Goal: Transaction & Acquisition: Book appointment/travel/reservation

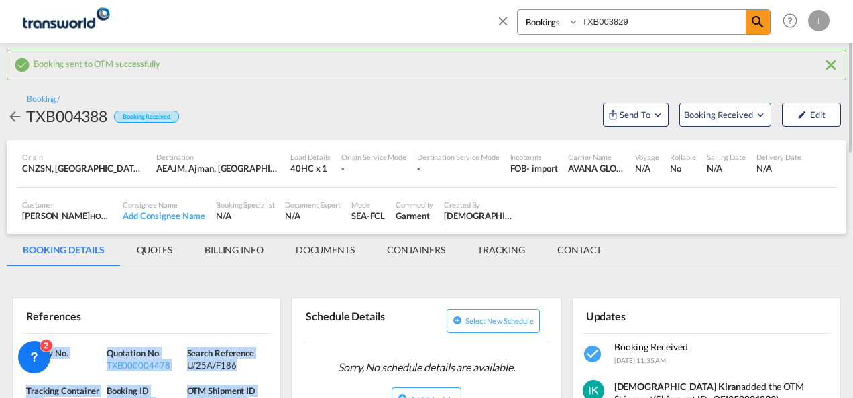
click at [503, 22] on md-icon "icon-close" at bounding box center [503, 20] width 15 height 15
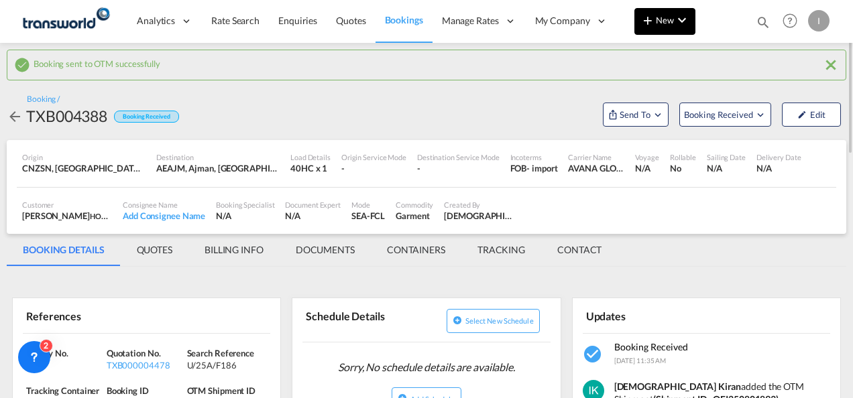
click at [676, 17] on md-icon "icon-chevron-down" at bounding box center [682, 20] width 16 height 16
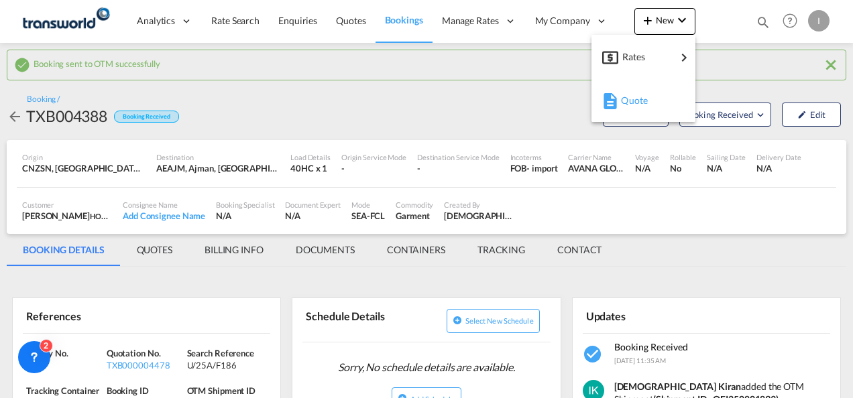
click at [634, 110] on span "Quote" at bounding box center [628, 100] width 15 height 27
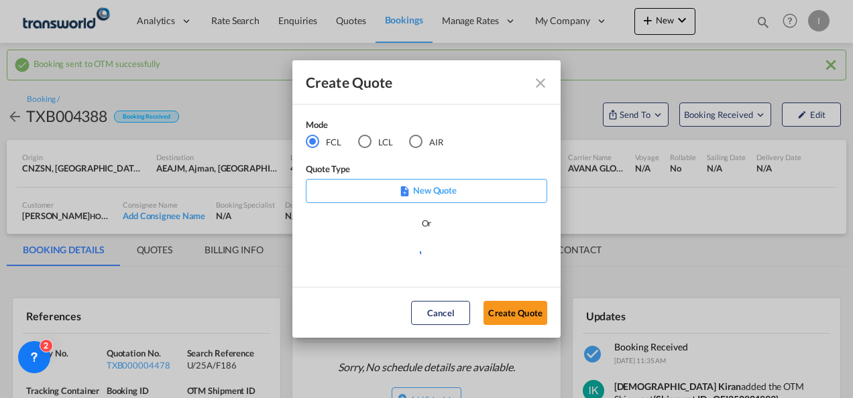
click at [526, 327] on md-dialog-actions "Cancel Create Quote" at bounding box center [426, 312] width 268 height 51
click at [524, 317] on button "Create Quote" at bounding box center [516, 313] width 64 height 24
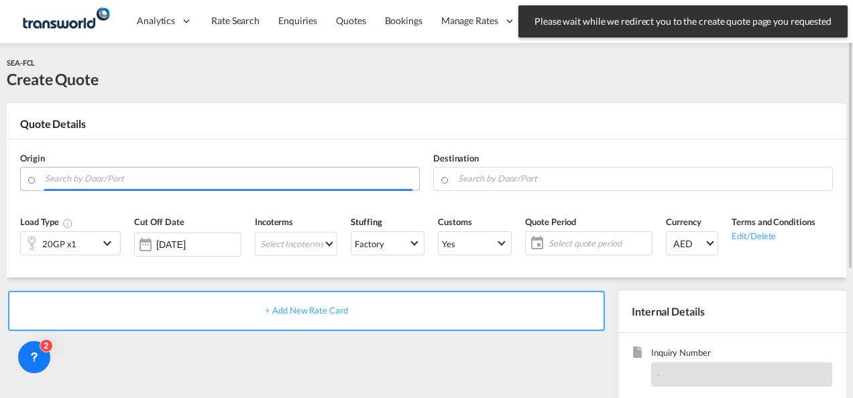
click at [203, 180] on input "Search by Door/Port" at bounding box center [229, 178] width 368 height 23
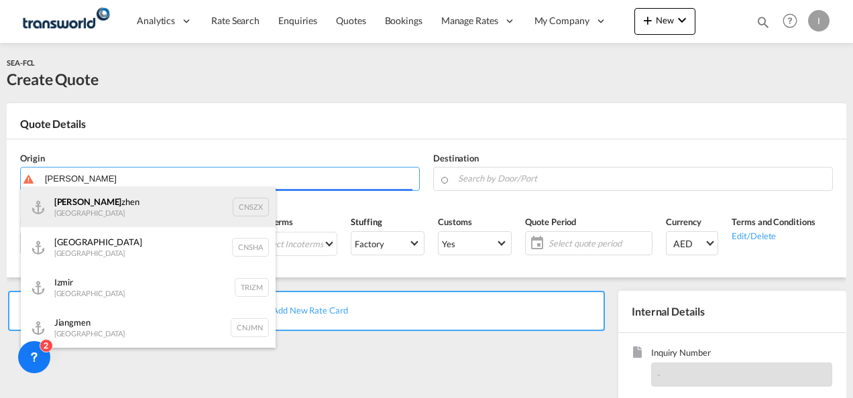
click at [190, 203] on div "[PERSON_NAME] [GEOGRAPHIC_DATA] CNSZX" at bounding box center [148, 207] width 255 height 40
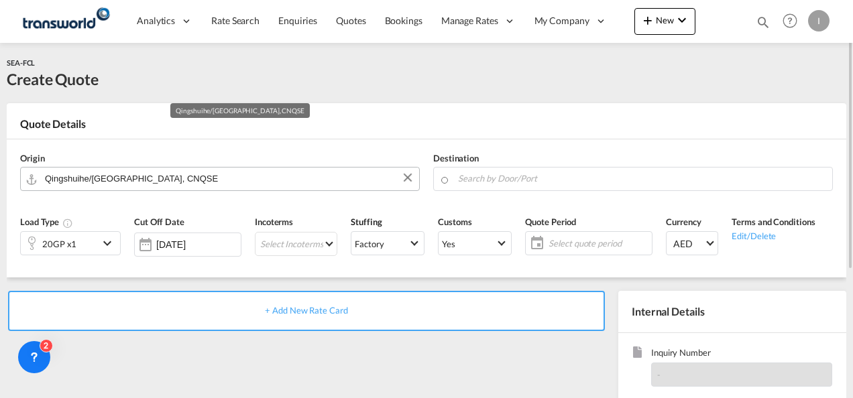
click at [235, 173] on input "Qingshuihe/[GEOGRAPHIC_DATA], CNQSE" at bounding box center [229, 178] width 368 height 23
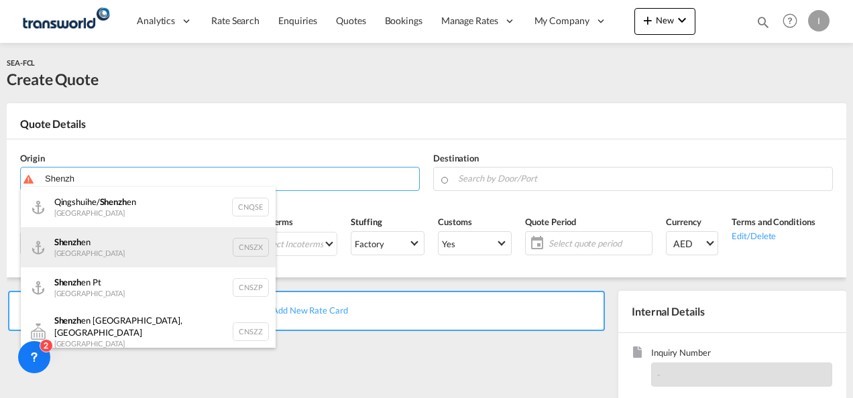
click at [110, 258] on div "Shenzh en [GEOGRAPHIC_DATA] CNSZX" at bounding box center [148, 247] width 255 height 40
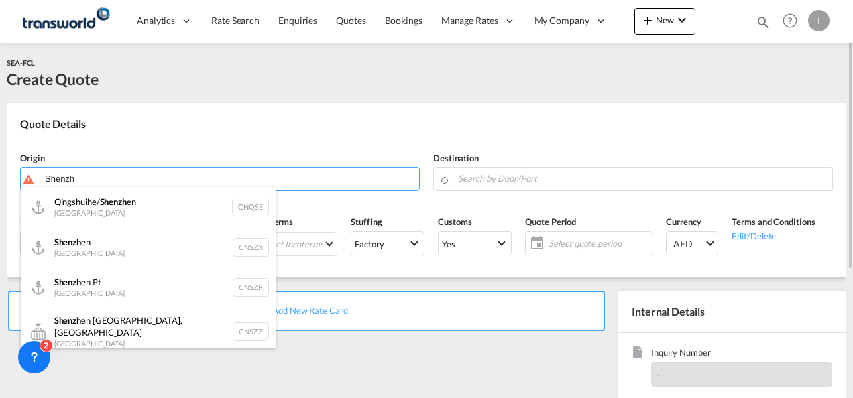
type input "[GEOGRAPHIC_DATA], CNSZX"
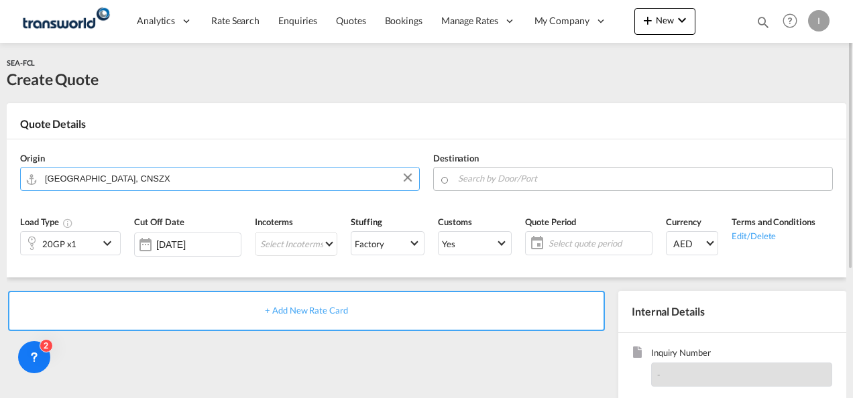
click at [512, 174] on input "Search by Door/Port" at bounding box center [642, 178] width 368 height 23
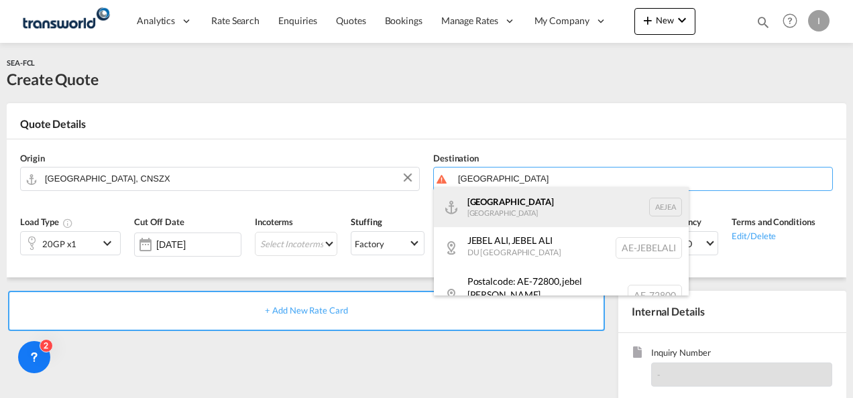
click at [521, 208] on div "[GEOGRAPHIC_DATA] [GEOGRAPHIC_DATA]" at bounding box center [561, 207] width 255 height 40
type input "[GEOGRAPHIC_DATA], [GEOGRAPHIC_DATA]"
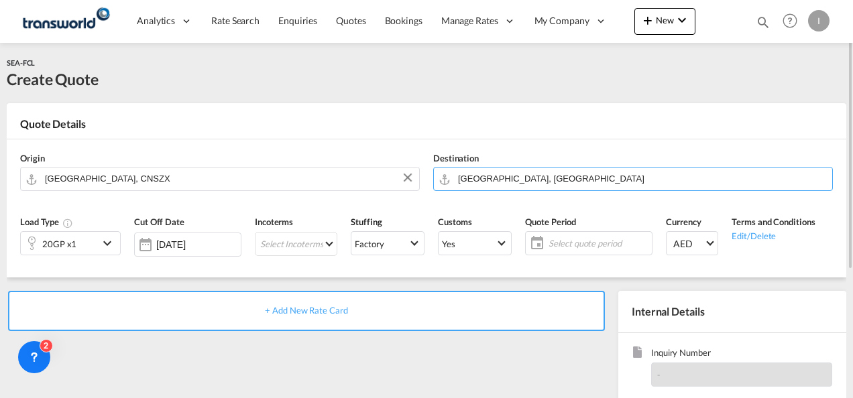
click at [89, 243] on div "20GP x1" at bounding box center [60, 243] width 78 height 23
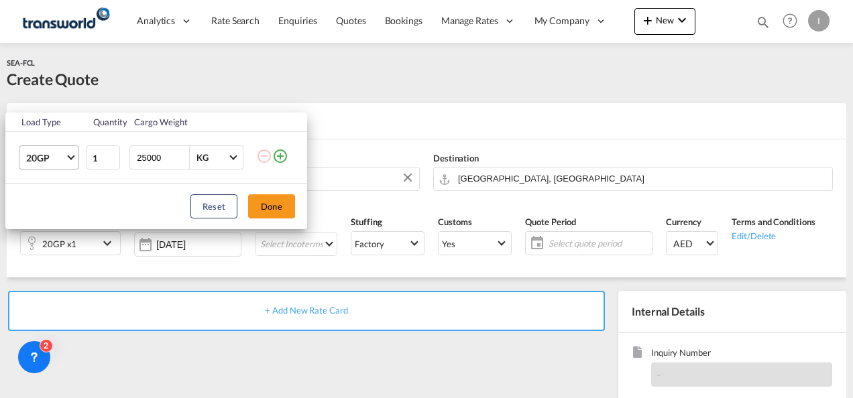
click at [67, 159] on md-select-value "20GP" at bounding box center [52, 157] width 54 height 23
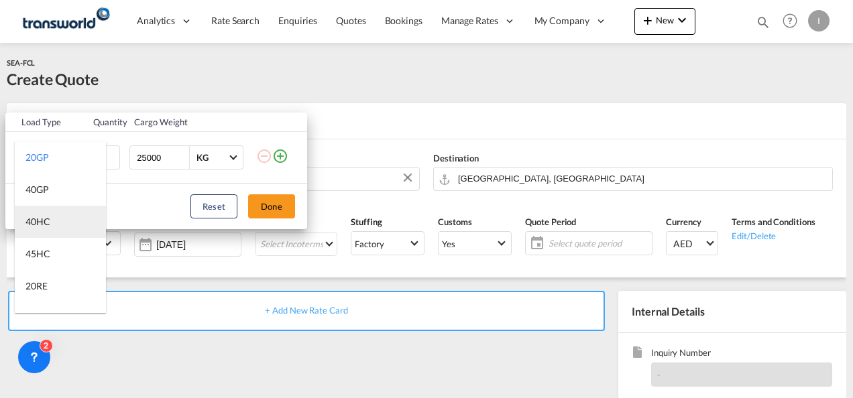
click at [46, 221] on div "40HC" at bounding box center [37, 221] width 25 height 13
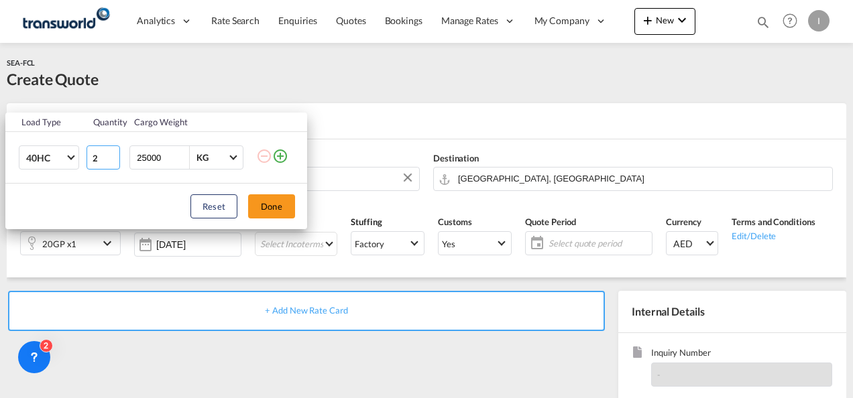
click at [115, 156] on input "2" at bounding box center [104, 158] width 34 height 24
click at [115, 156] on input "3" at bounding box center [104, 158] width 34 height 24
click at [115, 156] on input "4" at bounding box center [104, 158] width 34 height 24
type input "5"
click at [114, 156] on input "5" at bounding box center [104, 158] width 34 height 24
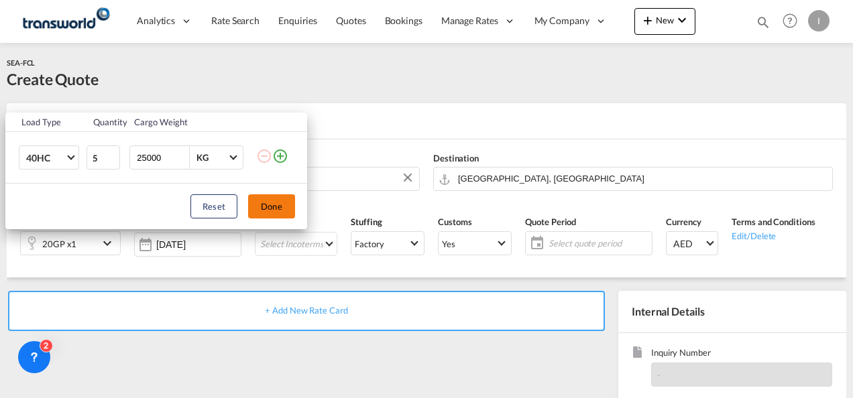
click at [255, 204] on button "Done" at bounding box center [271, 206] width 47 height 24
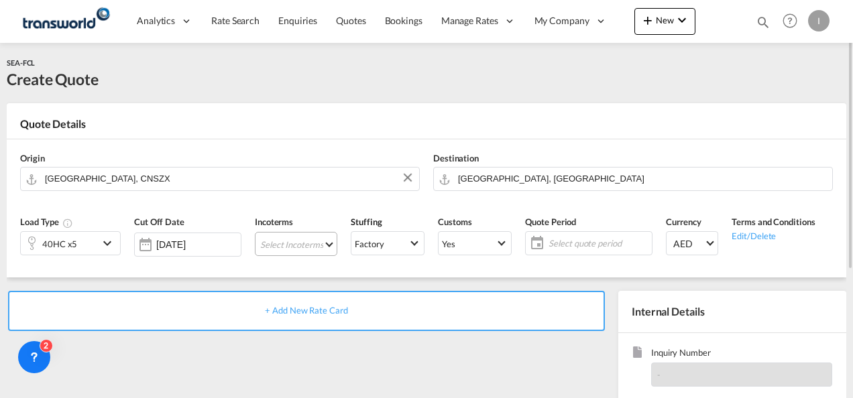
click at [272, 240] on md-select "Select Incoterms CIP - export Carriage and Insurance Paid to DAP - import Deliv…" at bounding box center [296, 244] width 82 height 24
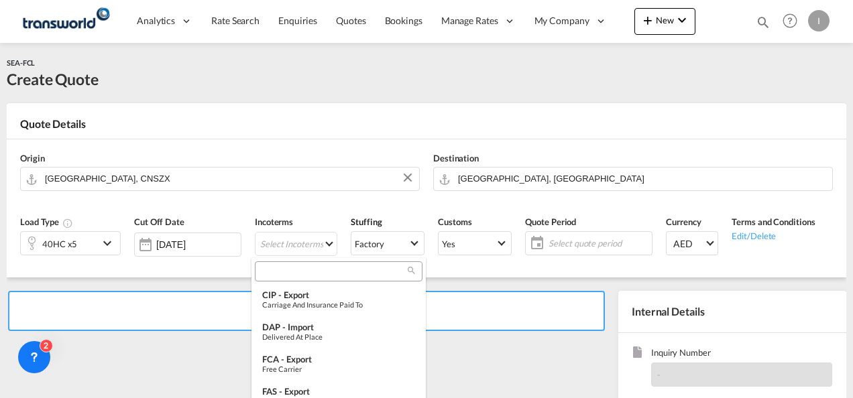
click at [276, 263] on div at bounding box center [339, 272] width 168 height 20
click at [276, 275] on input "search" at bounding box center [333, 272] width 149 height 12
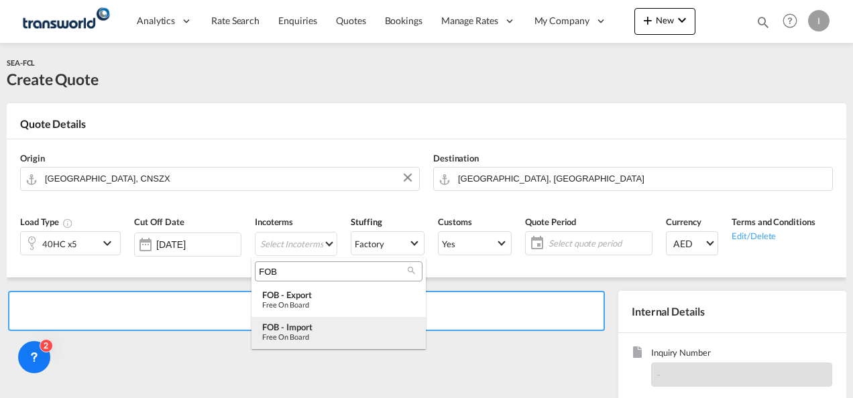
type input "FOB"
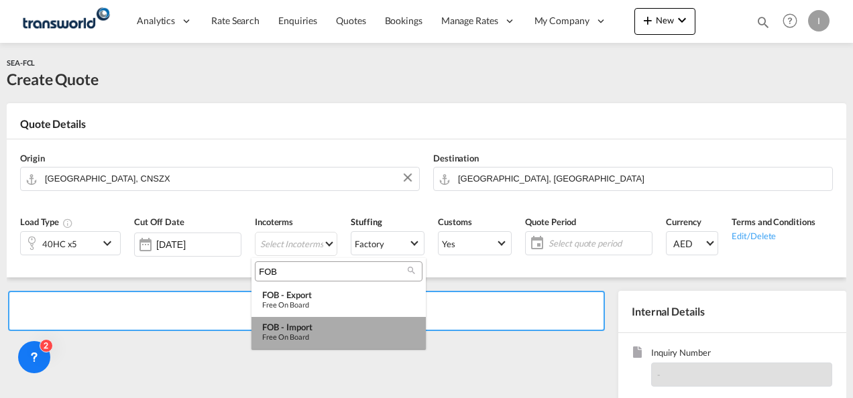
click at [269, 333] on div "Free on Board" at bounding box center [338, 337] width 153 height 9
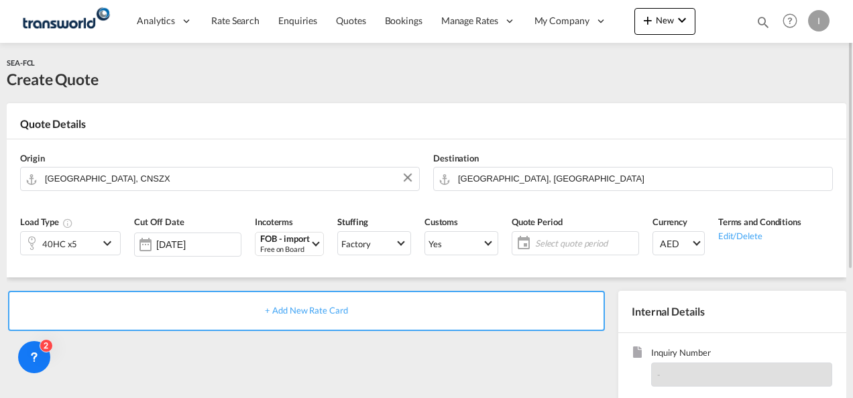
click at [581, 247] on span "Select quote period" at bounding box center [585, 243] width 100 height 12
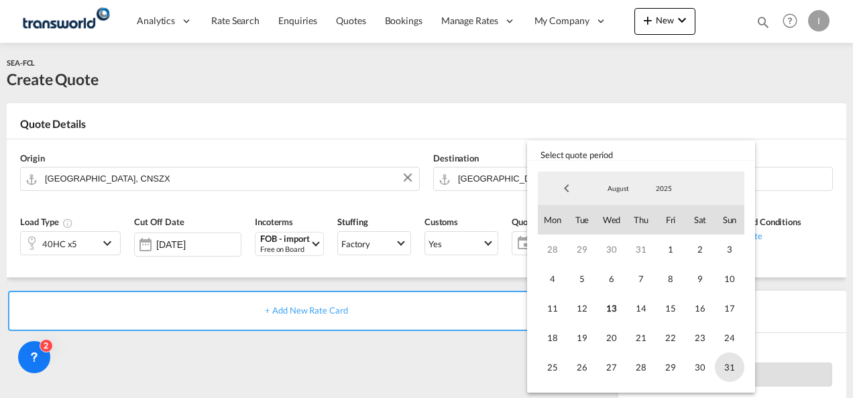
click at [736, 364] on span "31" at bounding box center [730, 368] width 30 height 30
click at [423, 363] on md-backdrop at bounding box center [426, 199] width 853 height 398
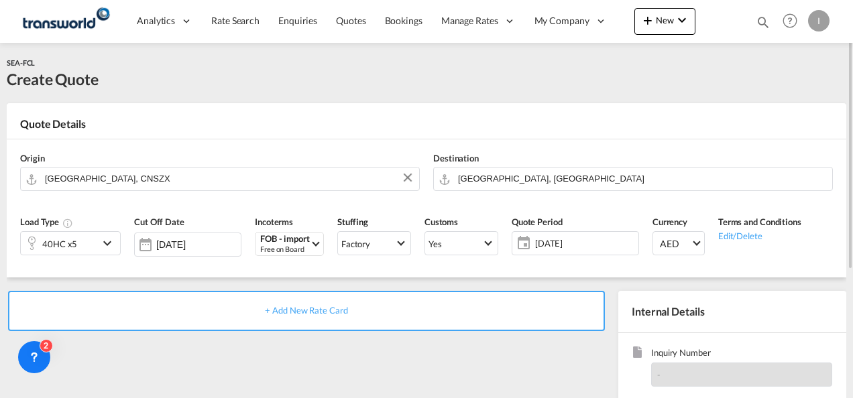
scroll to position [134, 0]
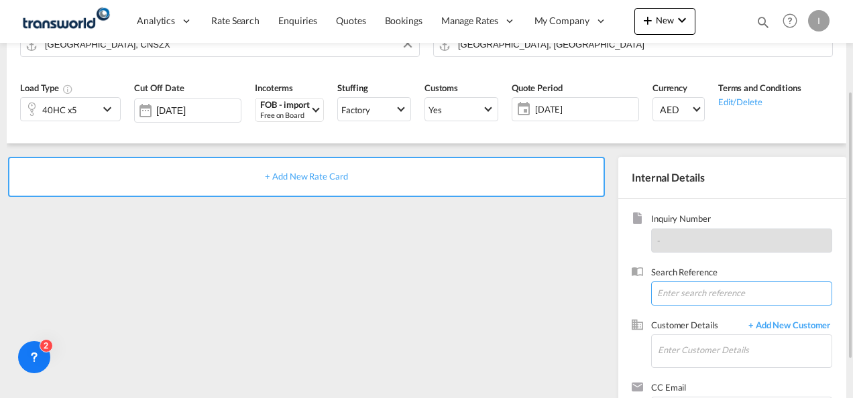
click at [689, 286] on input at bounding box center [741, 294] width 181 height 24
paste input "Please refer to the rate and schedule POL : [GEOGRAPHIC_DATA], [GEOGRAPHIC_DATA…"
click at [716, 290] on input "Please refer to the rate and schedule POL : [GEOGRAPHIC_DATA], [GEOGRAPHIC_DATA…" at bounding box center [741, 294] width 181 height 24
paste input "TWI 21489"
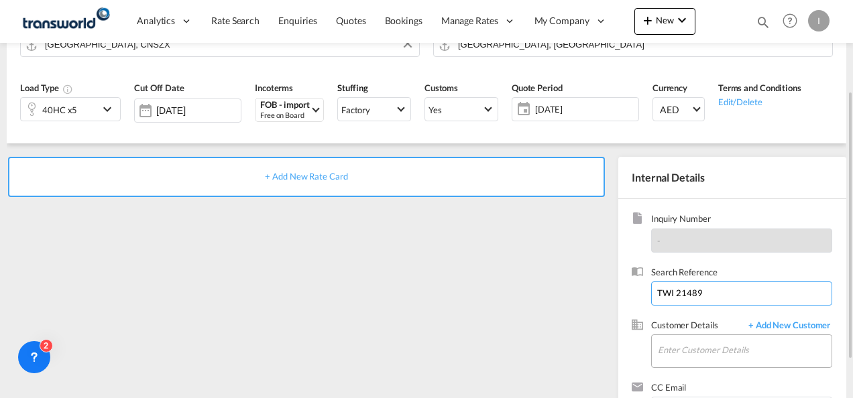
type input "TWI 21489"
click at [702, 337] on input "Enter Customer Details" at bounding box center [745, 350] width 174 height 30
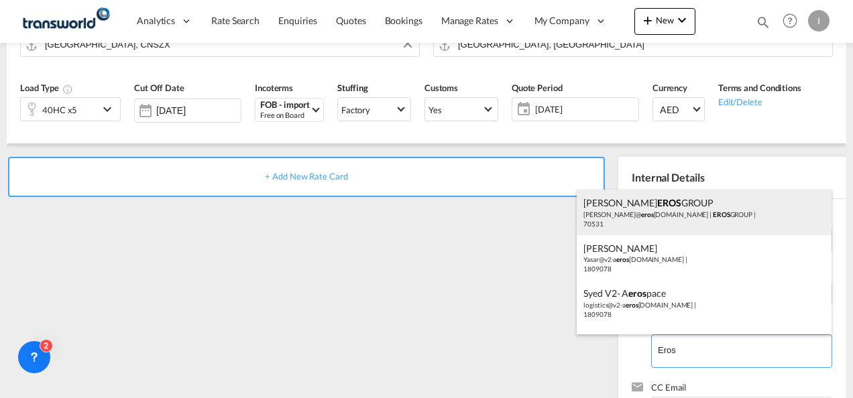
click at [613, 225] on div "[PERSON_NAME] EROS GROUP [PERSON_NAME]@ eros [DOMAIN_NAME] | EROS GROUP | 70531" at bounding box center [704, 213] width 255 height 46
type input "EROS GROUP, [PERSON_NAME] EROS GROUP, [PERSON_NAME][EMAIL_ADDRESS][DOMAIN_NAME]"
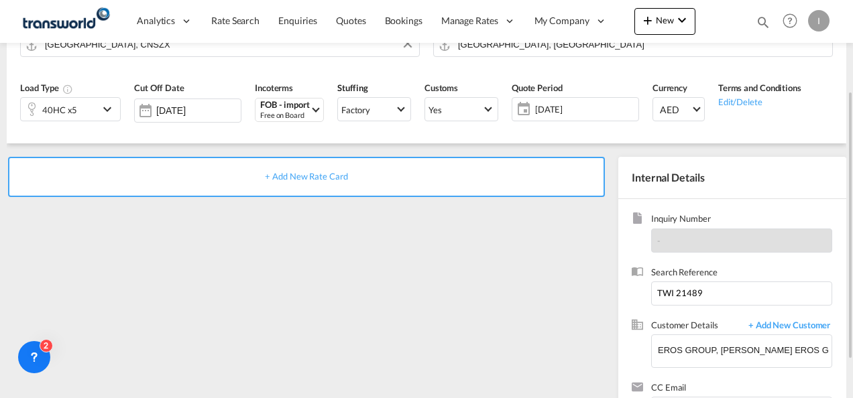
click at [306, 184] on div "+ Add New Rate Card" at bounding box center [306, 177] width 597 height 40
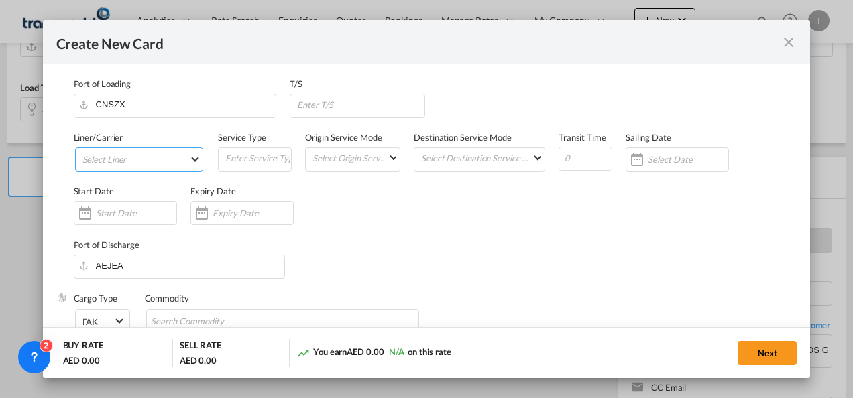
click at [145, 163] on md-select "Select Liner" at bounding box center [139, 160] width 129 height 24
type input "Basic Ocean Freight"
select select "per equipment"
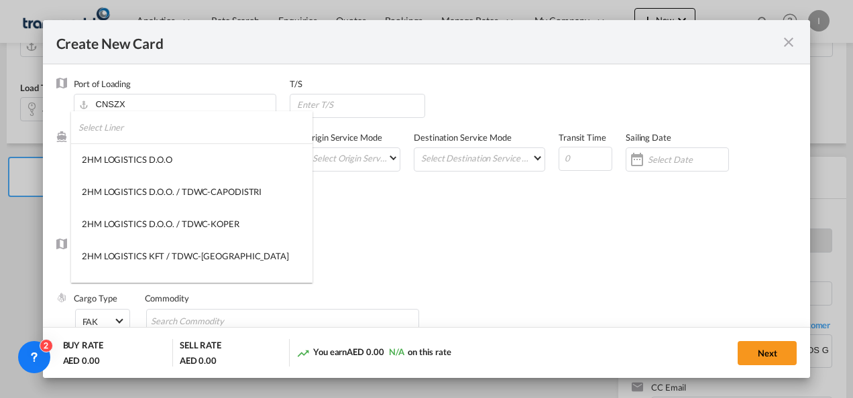
click at [122, 143] on input "search" at bounding box center [195, 127] width 234 height 32
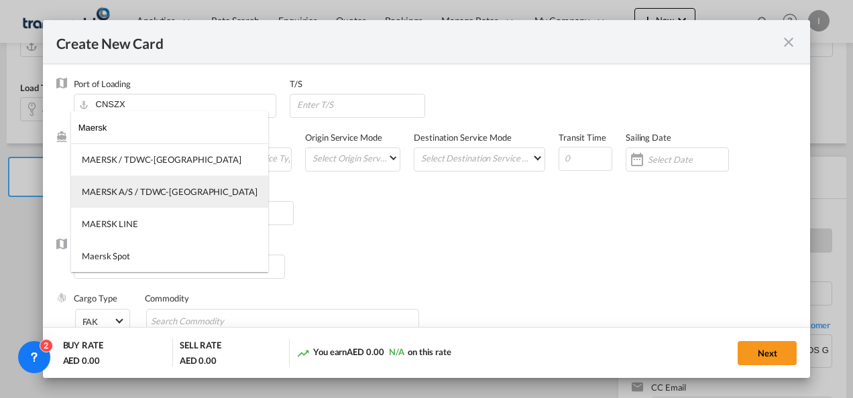
type input "Maersk"
click at [125, 186] on div "MAERSK A/S / TDWC-[GEOGRAPHIC_DATA]" at bounding box center [170, 192] width 176 height 12
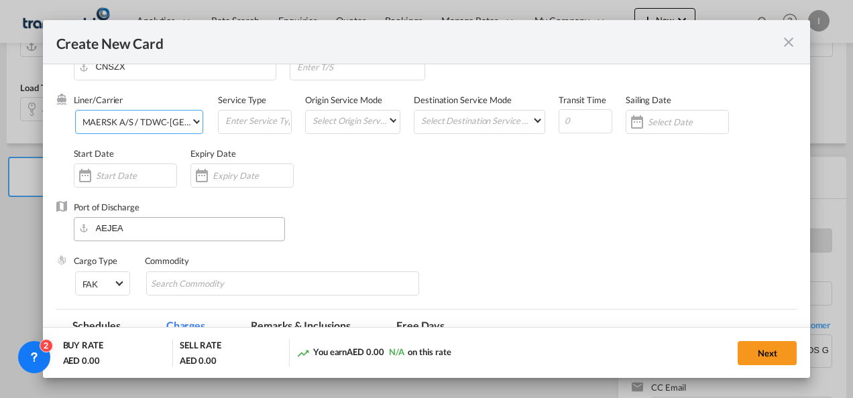
scroll to position [67, 0]
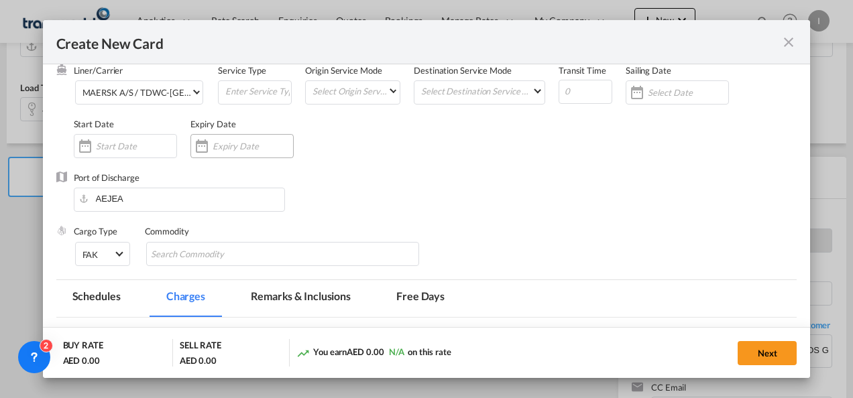
click at [231, 144] on input "Create New CardPort ..." at bounding box center [253, 146] width 80 height 11
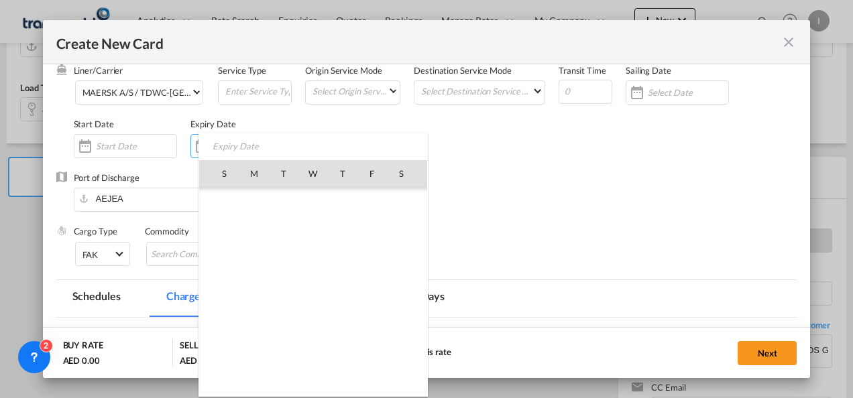
scroll to position [310479, 0]
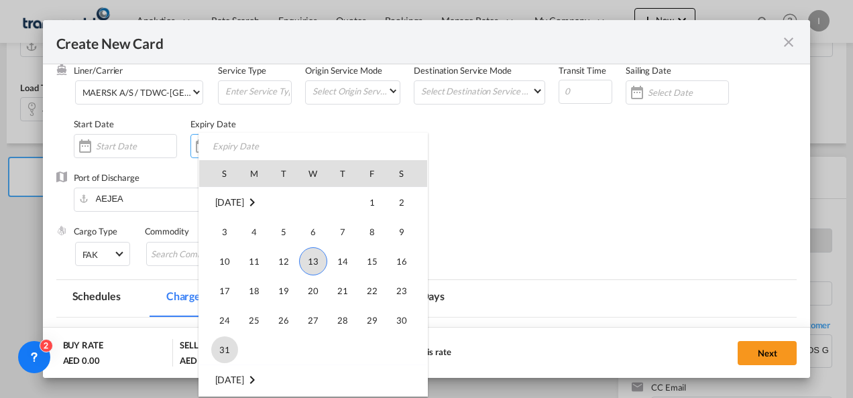
click at [219, 350] on span "31" at bounding box center [224, 350] width 27 height 27
type input "[DATE]"
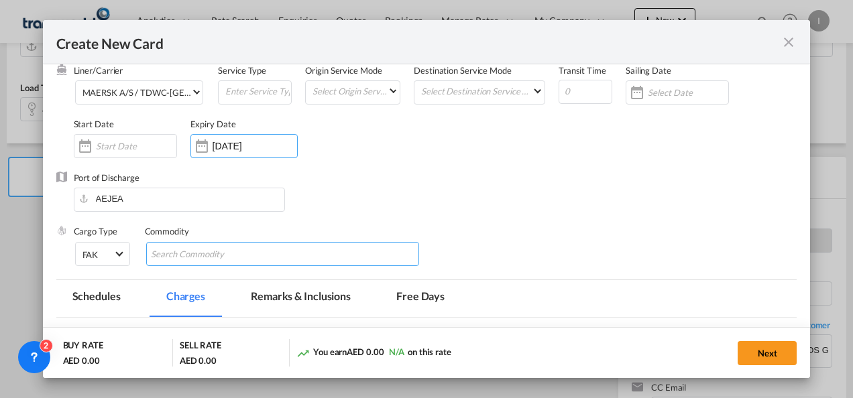
click at [196, 258] on input "Search Commodity" at bounding box center [212, 254] width 123 height 21
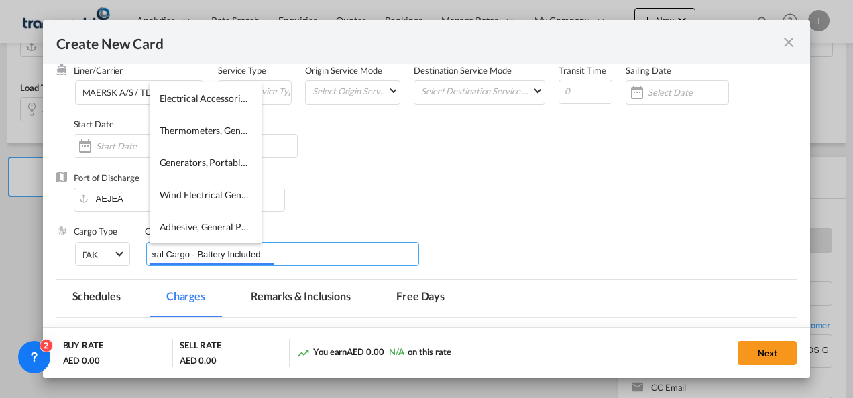
scroll to position [0, 27]
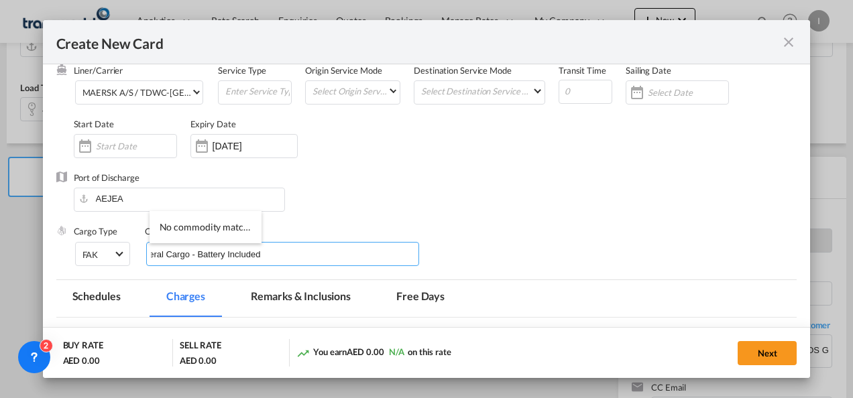
type input "General Cargo - Battery Included"
click at [569, 160] on div "Liner/Carrier MAERSK A/S / TDWC-[GEOGRAPHIC_DATA] Service Type Origin Service M…" at bounding box center [436, 117] width 724 height 107
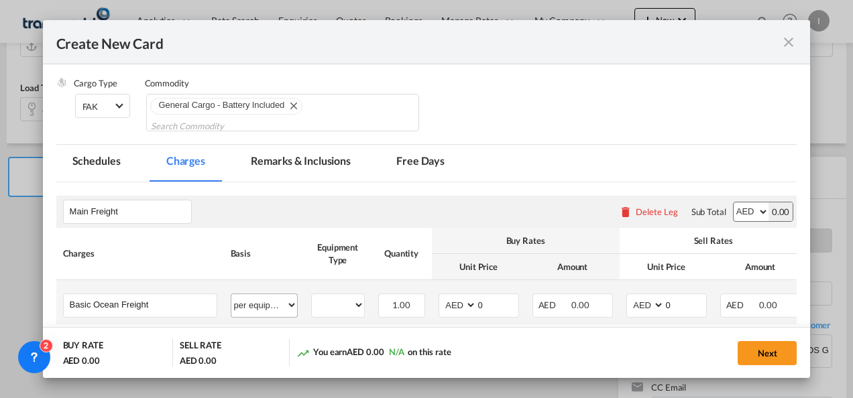
scroll to position [268, 0]
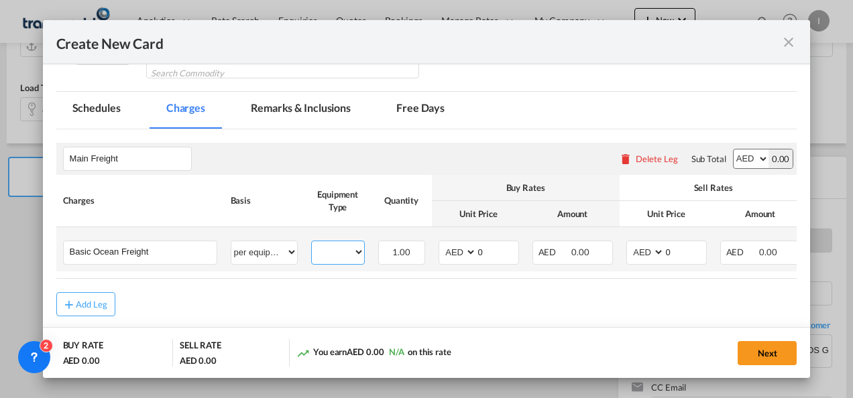
click at [321, 254] on select "40HC" at bounding box center [338, 252] width 52 height 18
select select "40HC"
click at [312, 243] on select "40HC" at bounding box center [338, 252] width 52 height 18
click at [457, 251] on select "AED AFN ALL AMD ANG AOA ARS AUD AWG AZN BAM BBD BDT BGN BHD BIF BMD BND BOB BRL…" at bounding box center [458, 252] width 35 height 18
select select "string:USD"
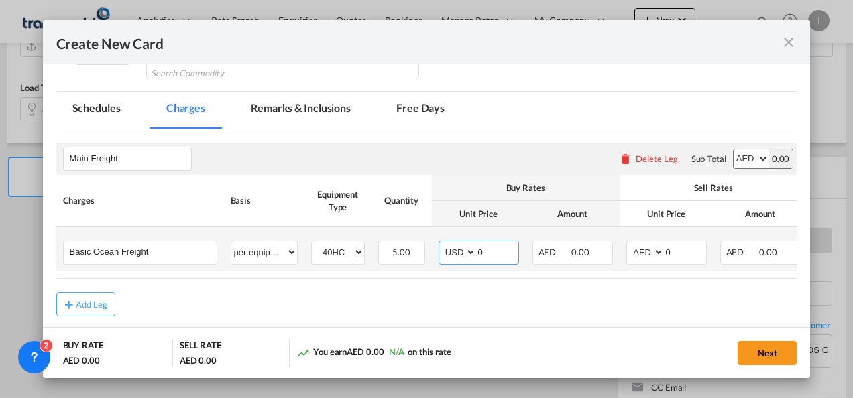
click at [441, 243] on select "AED AFN ALL AMD ANG AOA ARS AUD AWG AZN BAM BBD BDT BGN BHD BIF BMD BND BOB BRL…" at bounding box center [458, 252] width 35 height 18
drag, startPoint x: 495, startPoint y: 253, endPoint x: 463, endPoint y: 258, distance: 31.9
click at [463, 258] on md-input-container "AED AFN ALL AMD ANG AOA ARS AUD AWG AZN BAM BBD BDT BGN BHD BIF BMD BND [PERSON…" at bounding box center [479, 253] width 80 height 24
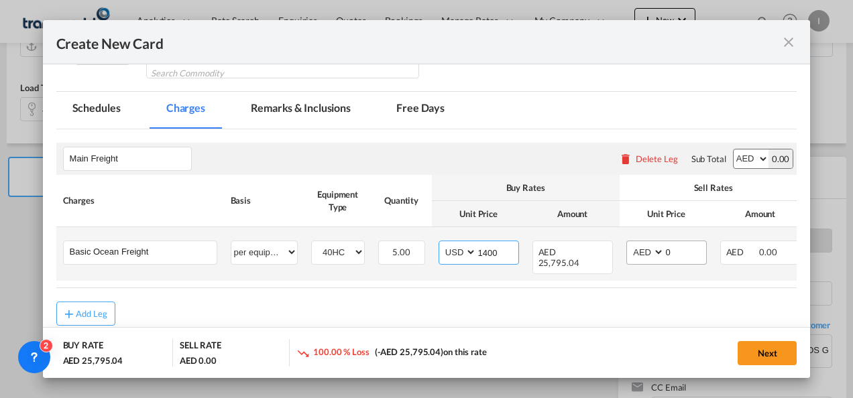
type input "1400"
click at [651, 252] on select "AED AFN ALL AMD ANG AOA ARS AUD AWG AZN BAM BBD BDT BGN BHD BIF BMD BND BOB BRL…" at bounding box center [646, 252] width 35 height 18
select select "string:USD"
click at [629, 243] on select "AED AFN ALL AMD ANG AOA ARS AUD AWG AZN BAM BBD BDT BGN BHD BIF BMD BND BOB BRL…" at bounding box center [646, 252] width 35 height 18
drag, startPoint x: 673, startPoint y: 251, endPoint x: 612, endPoint y: 258, distance: 62.1
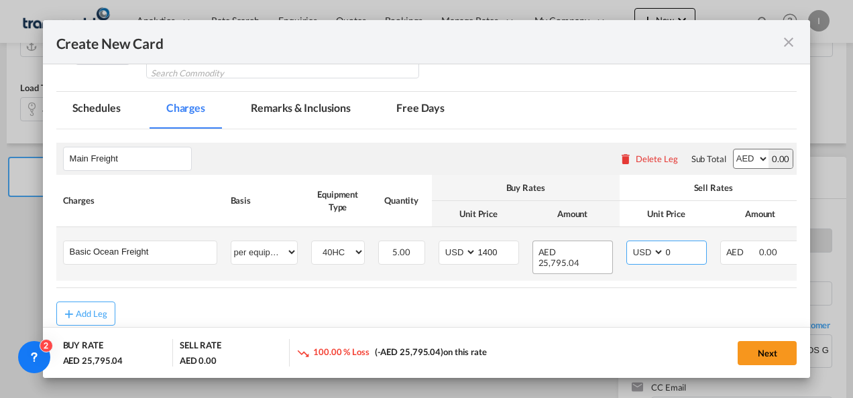
click at [612, 258] on tr "Basic Ocean Freight Please Enter User Defined Charges Cannot Be Published per e…" at bounding box center [481, 254] width 850 height 54
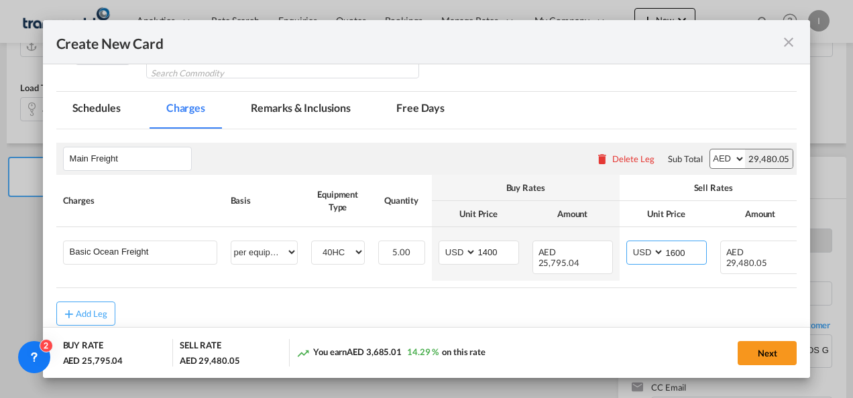
type input "1600"
click at [472, 314] on div "Add Leg" at bounding box center [426, 314] width 741 height 24
click at [752, 355] on button "Next" at bounding box center [767, 353] width 59 height 24
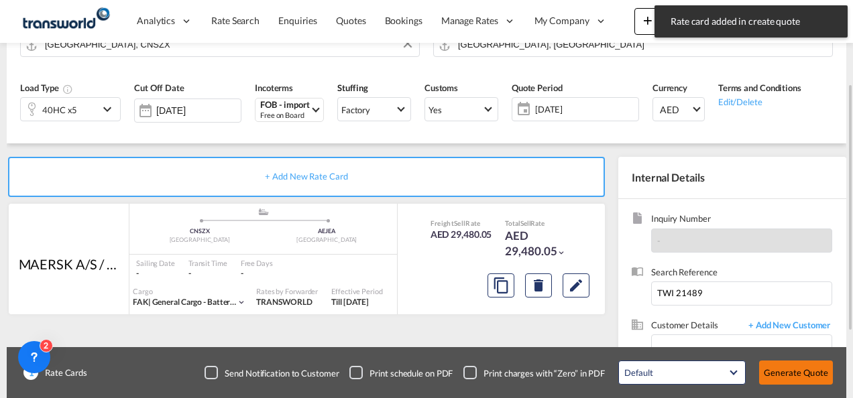
click at [786, 374] on button "Generate Quote" at bounding box center [796, 373] width 74 height 24
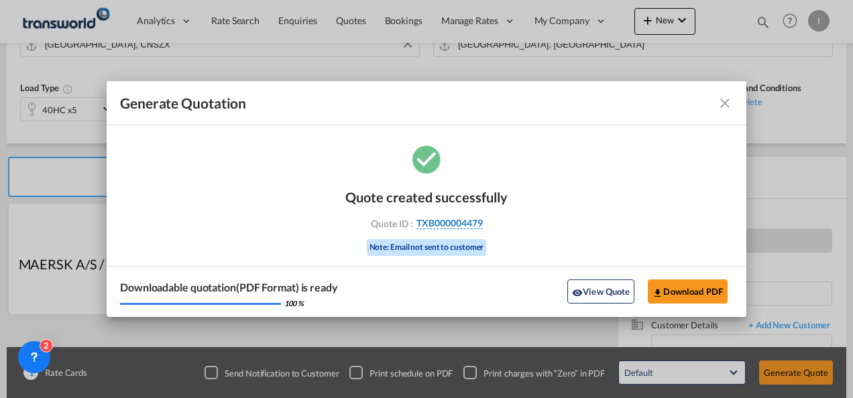
click at [464, 217] on span "TXB000004479" at bounding box center [449, 223] width 66 height 12
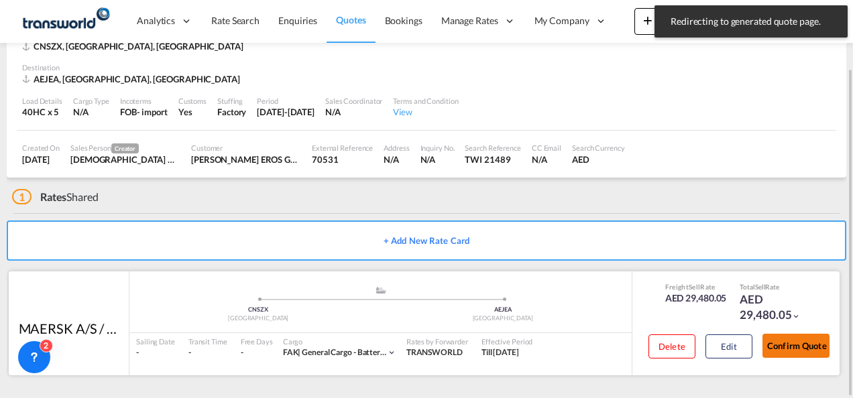
click at [800, 347] on button "Confirm Quote" at bounding box center [796, 346] width 67 height 24
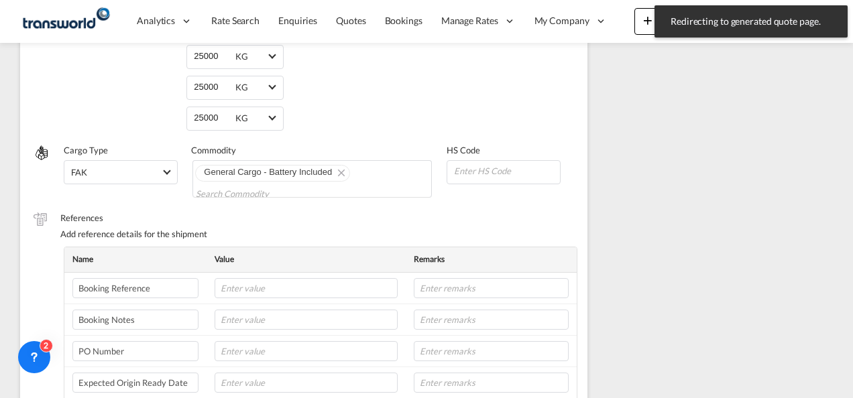
scroll to position [72, 0]
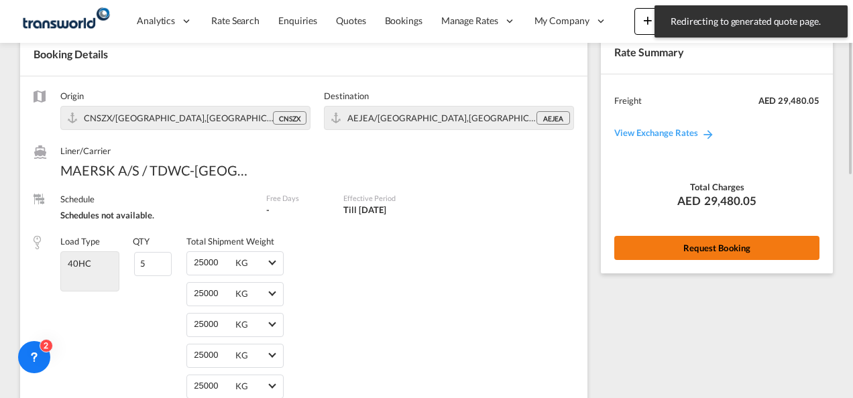
click at [669, 256] on button "Request Booking" at bounding box center [716, 248] width 205 height 24
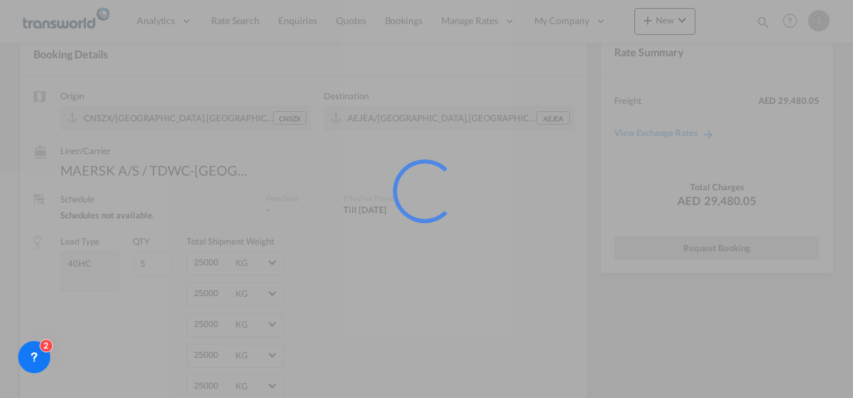
scroll to position [25, 0]
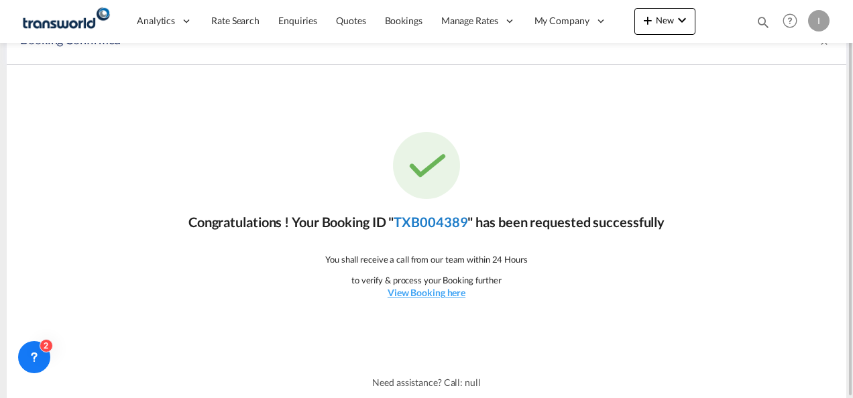
click at [429, 219] on link "TXB004389" at bounding box center [431, 222] width 74 height 16
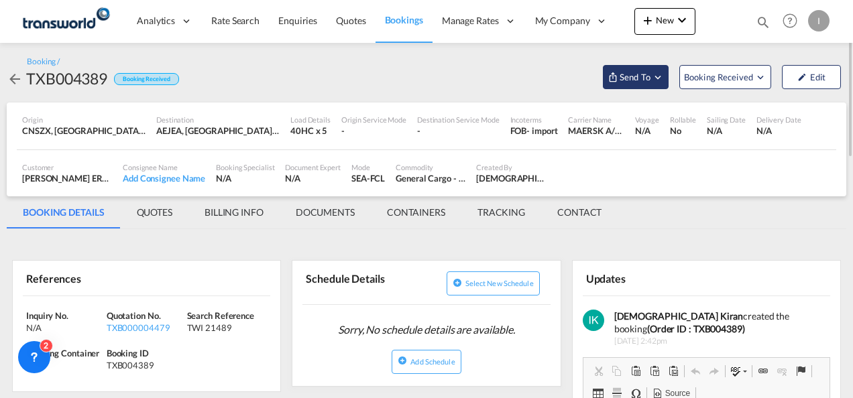
click at [640, 76] on span "Send To" at bounding box center [635, 76] width 34 height 13
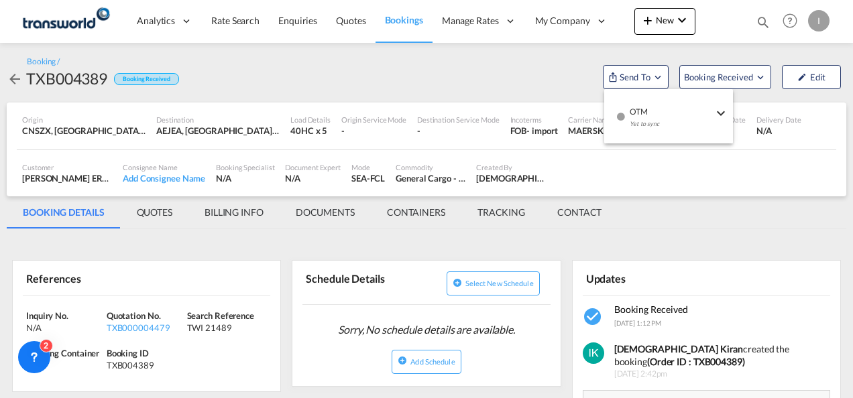
click at [660, 118] on div "Yet to sync" at bounding box center [671, 127] width 83 height 28
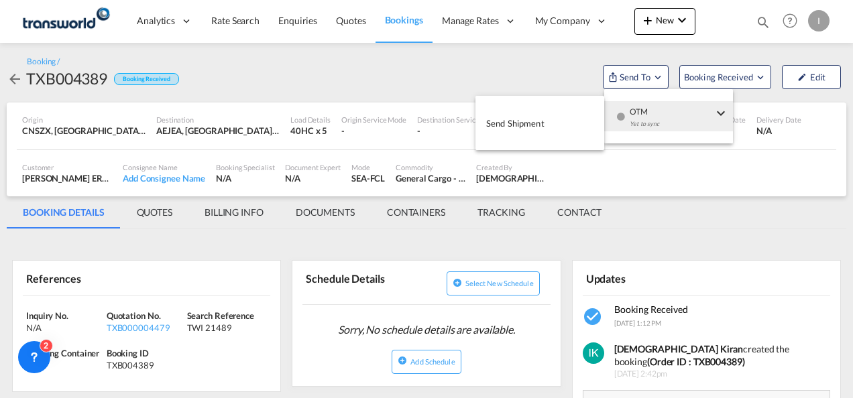
click at [550, 126] on button "Send Shipment" at bounding box center [539, 123] width 129 height 30
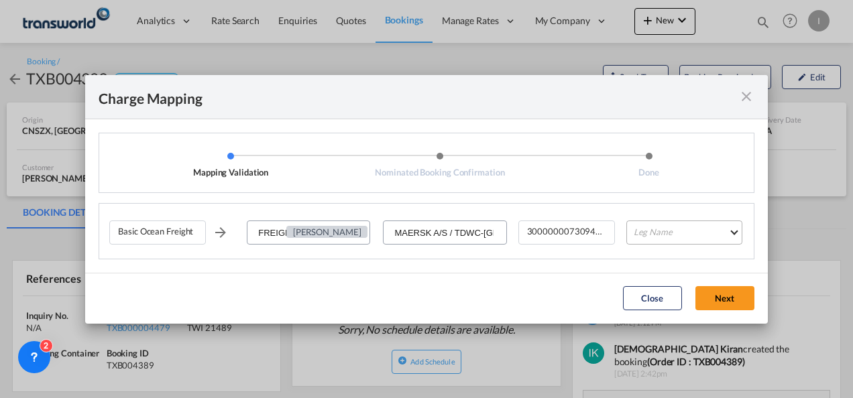
click at [652, 232] on md-select "Leg Name HANDLING ORIGIN VESSEL HANDLING DESTINATION OTHERS TL PICK UP CUSTOMS …" at bounding box center [684, 233] width 116 height 24
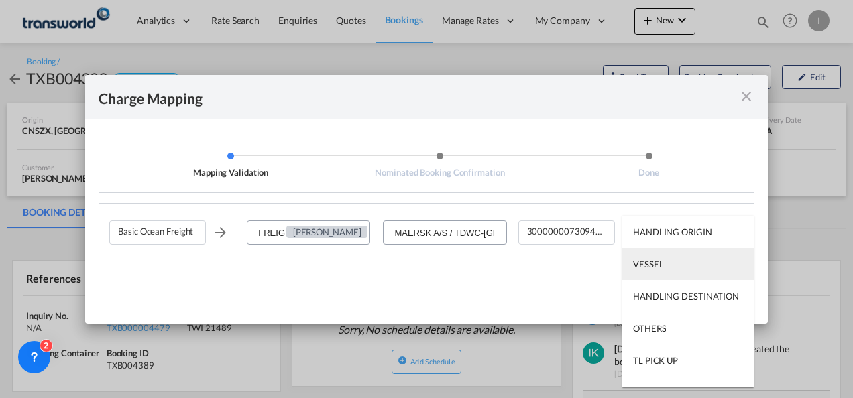
click at [655, 260] on div "VESSEL" at bounding box center [648, 264] width 30 height 12
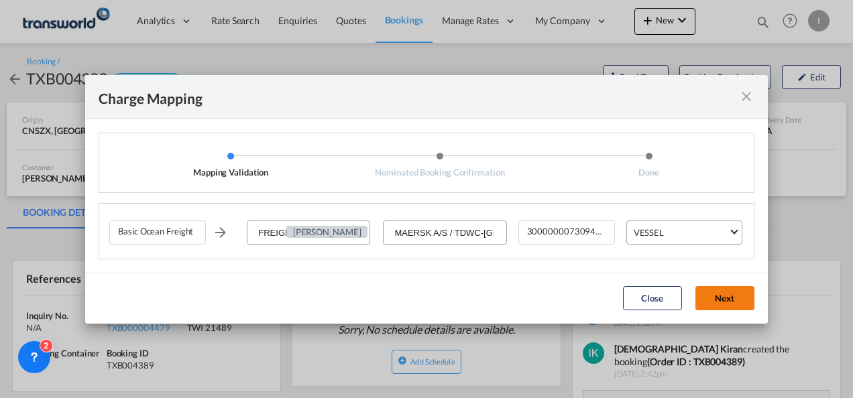
click at [707, 295] on button "Next" at bounding box center [724, 298] width 59 height 24
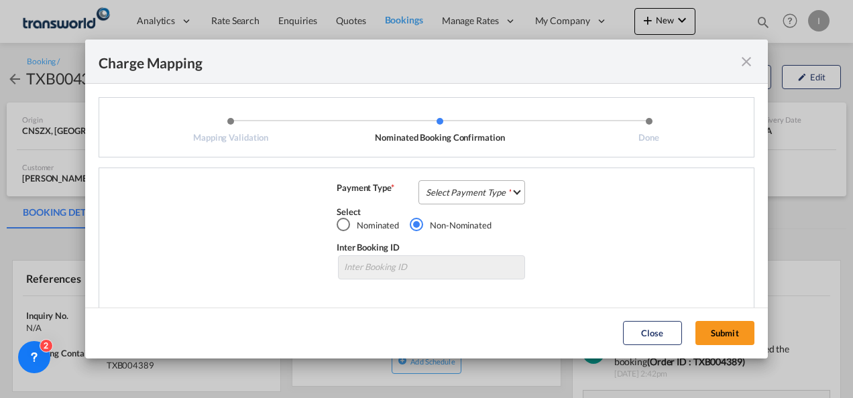
click at [486, 192] on md-select "Select Payment Type COLLECT PREPAID" at bounding box center [471, 192] width 107 height 24
click at [0, 0] on md-option "COLLECT" at bounding box center [0, 0] width 0 height 0
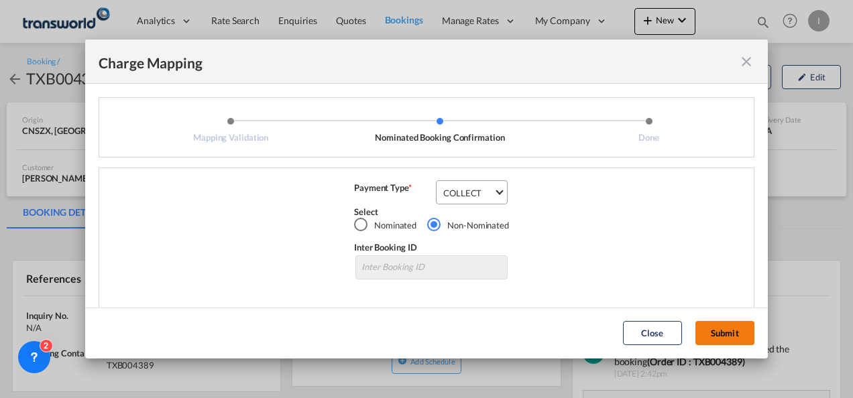
click at [722, 335] on button "Submit" at bounding box center [724, 333] width 59 height 24
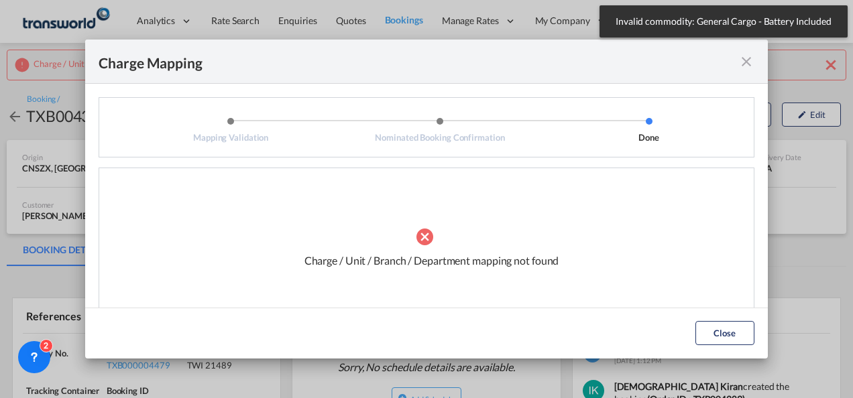
click at [747, 60] on md-icon "icon-close fg-AAA8AD cursor" at bounding box center [746, 62] width 16 height 16
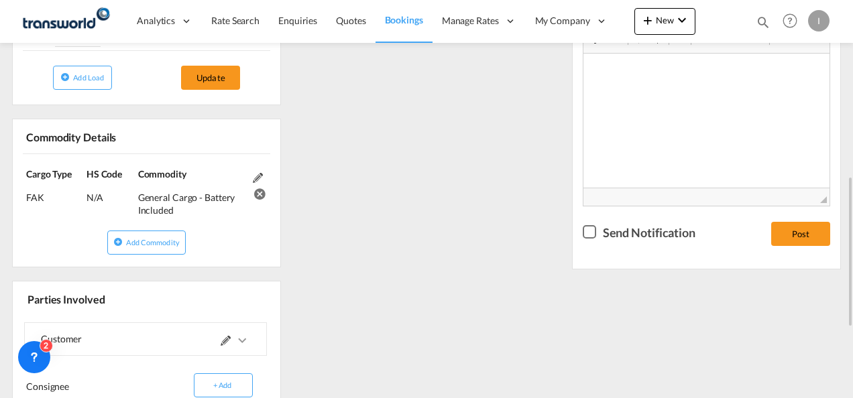
scroll to position [537, 0]
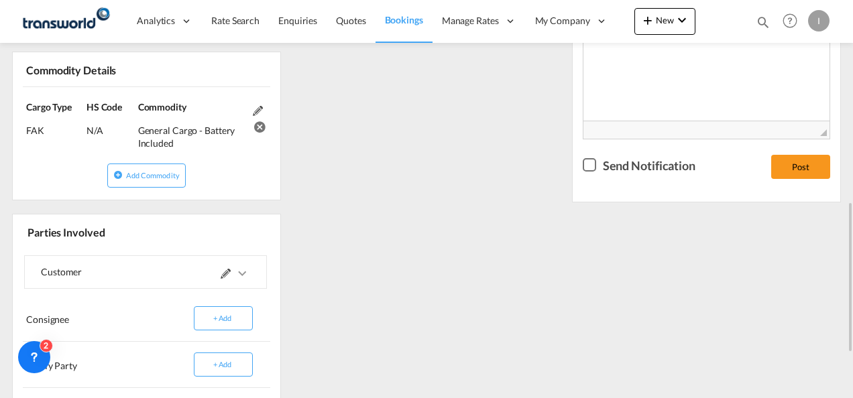
click at [226, 269] on md-icon at bounding box center [226, 274] width 10 height 10
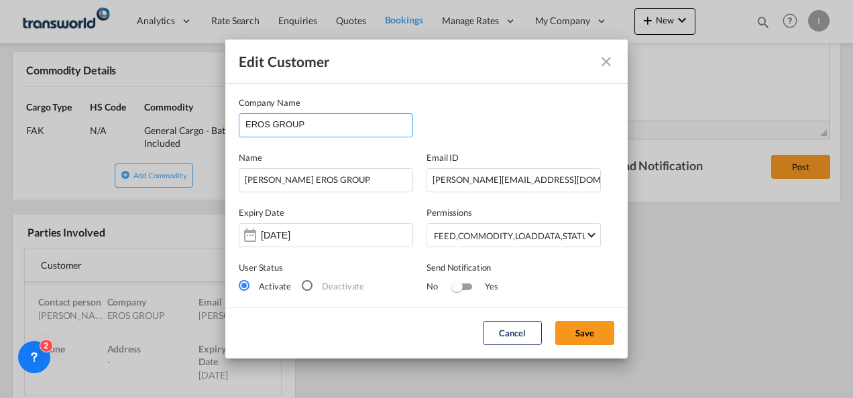
click at [311, 119] on input "EROS GROUP" at bounding box center [328, 124] width 167 height 20
click at [291, 125] on input "EROS GROUP" at bounding box center [328, 124] width 167 height 20
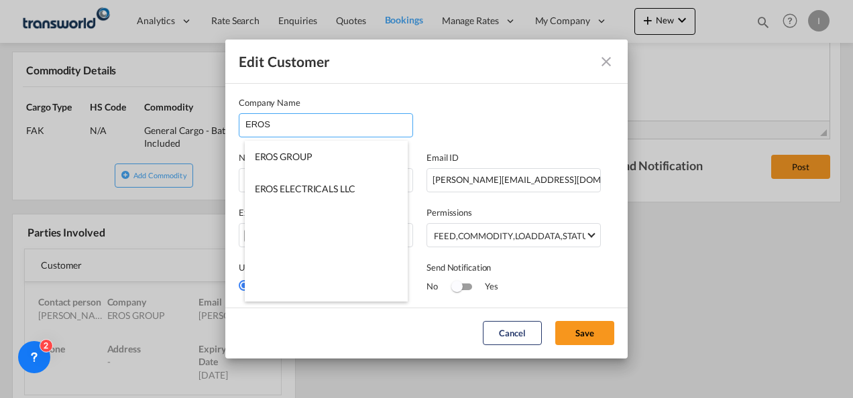
click at [309, 193] on span "EROS ELECTRICALS LLC" at bounding box center [305, 188] width 101 height 11
type input "EROS ELECTRICALS LLC"
type input "[EMAIL_ADDRESS][DOMAIN_NAME]"
type input "042098888"
type input "70530"
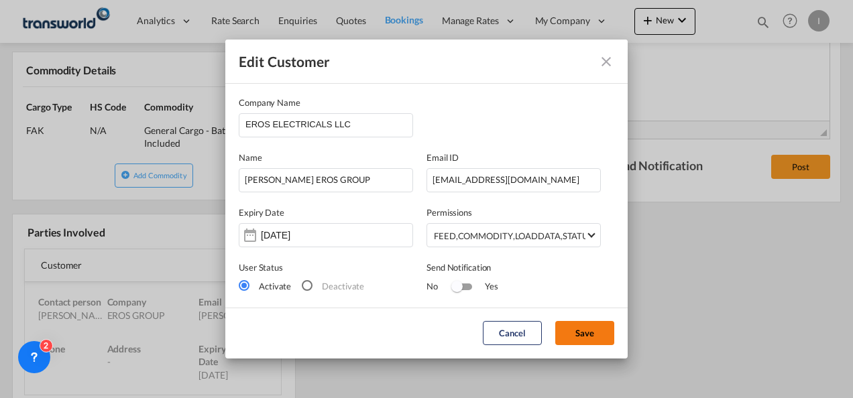
click at [597, 338] on button "Save" at bounding box center [584, 333] width 59 height 24
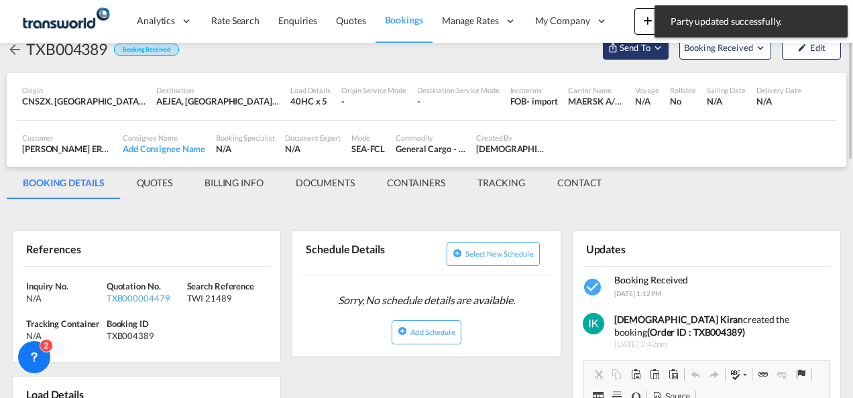
scroll to position [0, 0]
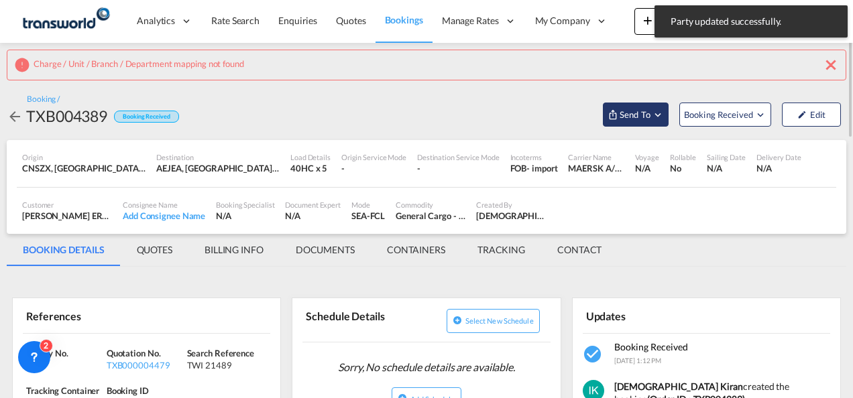
click at [619, 114] on span "Send To" at bounding box center [635, 114] width 34 height 13
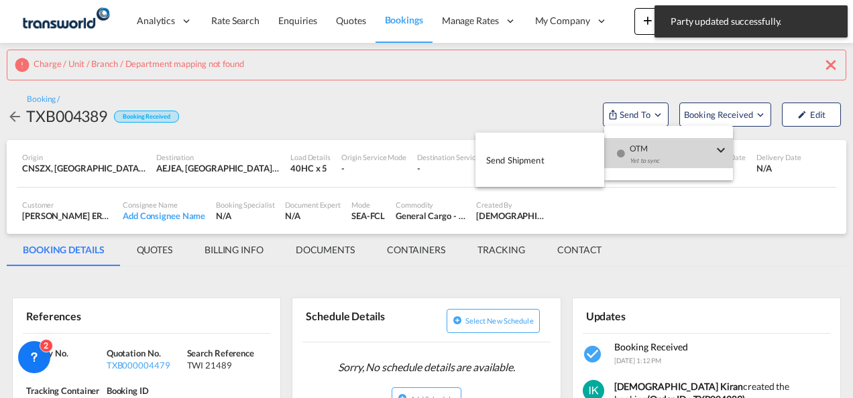
click at [641, 150] on span "OTM" at bounding box center [671, 144] width 83 height 12
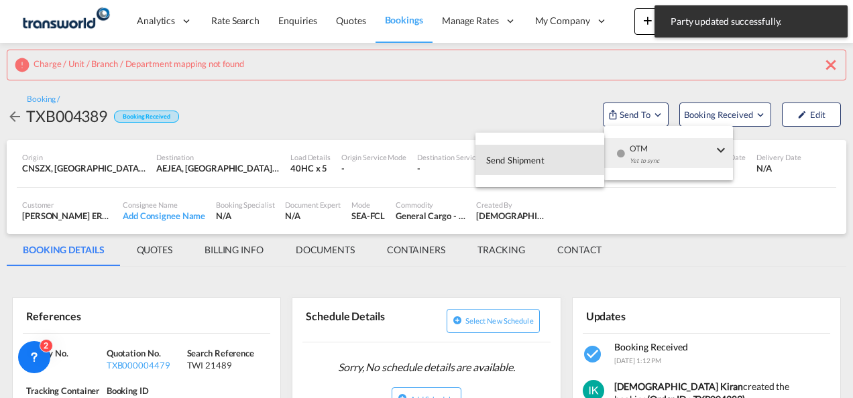
click at [502, 158] on span "Send Shipment" at bounding box center [515, 160] width 58 height 21
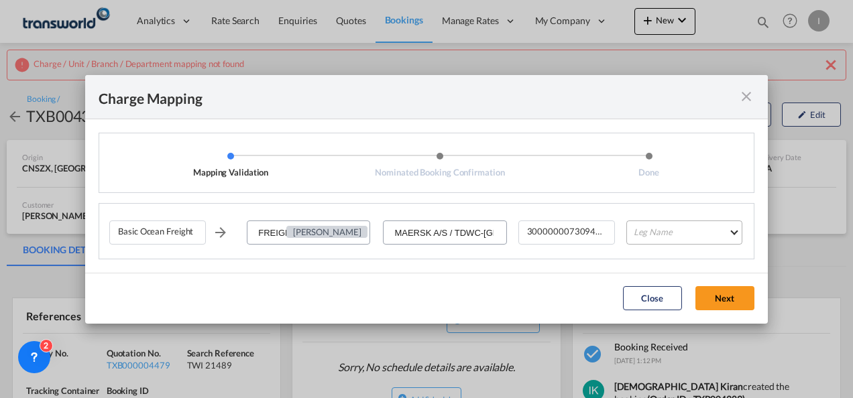
click at [667, 227] on md-select "Leg Name HANDLING ORIGIN VESSEL HANDLING DESTINATION OTHERS TL PICK UP CUSTOMS …" at bounding box center [684, 233] width 116 height 24
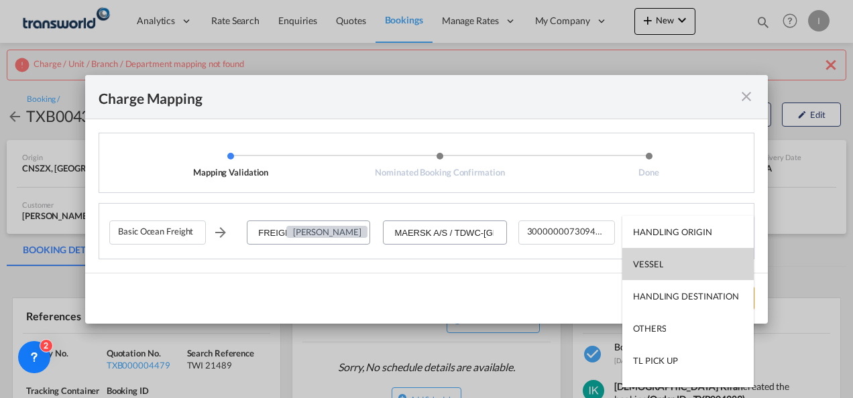
click at [655, 264] on div "VESSEL" at bounding box center [648, 264] width 30 height 12
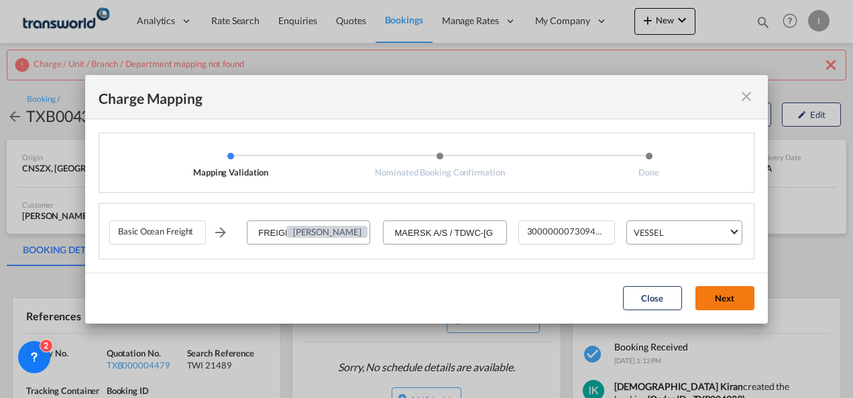
click at [726, 296] on button "Next" at bounding box center [724, 298] width 59 height 24
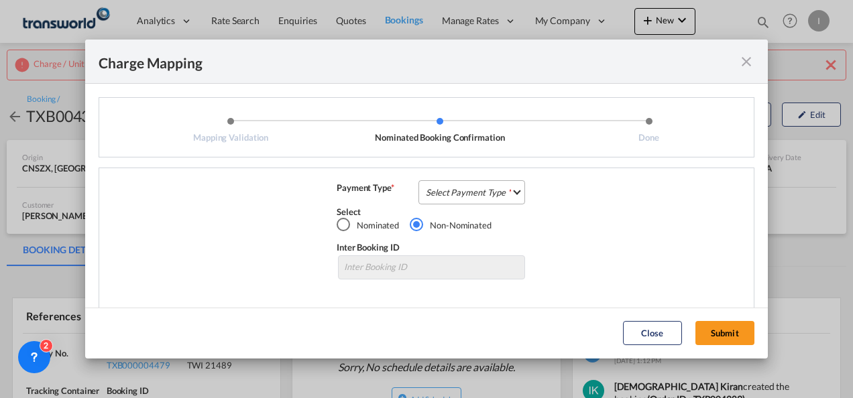
click at [459, 185] on md-select "Select Payment Type COLLECT PREPAID" at bounding box center [471, 192] width 107 height 24
click at [0, 0] on md-option "COLLECT" at bounding box center [0, 0] width 0 height 0
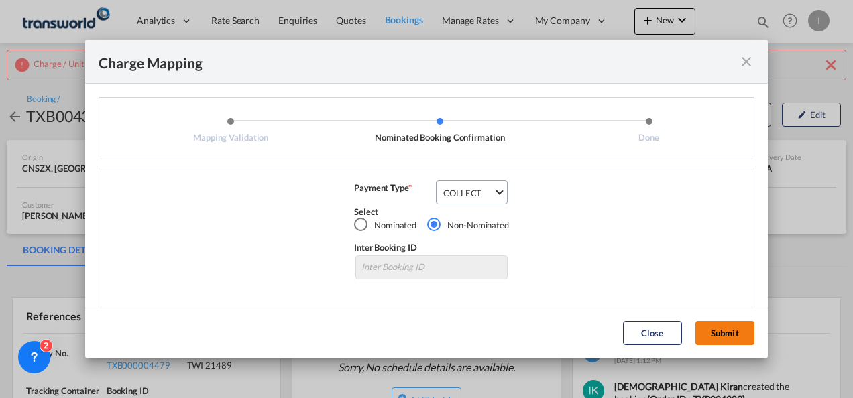
click at [711, 331] on button "Submit" at bounding box center [724, 333] width 59 height 24
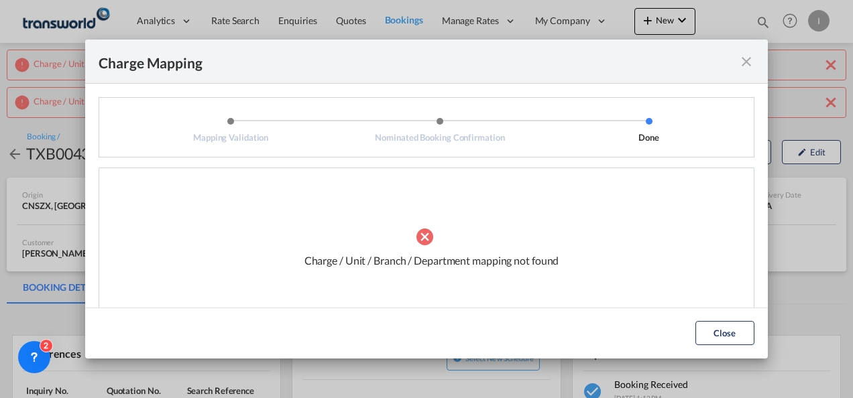
click at [366, 250] on div "Charge / Unit / Branch / Department mapping not found" at bounding box center [431, 249] width 644 height 134
click at [725, 337] on button "Close" at bounding box center [724, 333] width 59 height 24
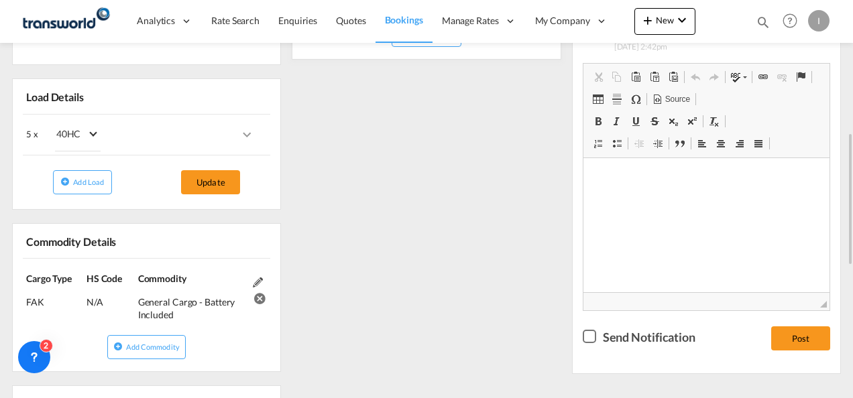
scroll to position [604, 0]
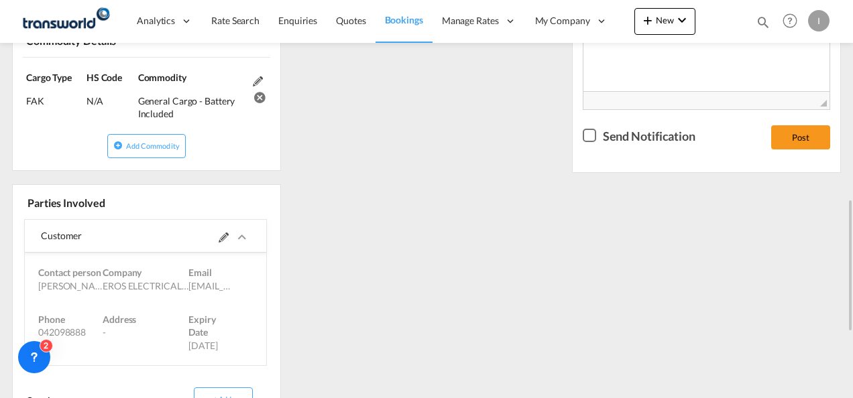
click at [220, 234] on md-icon at bounding box center [224, 238] width 10 height 10
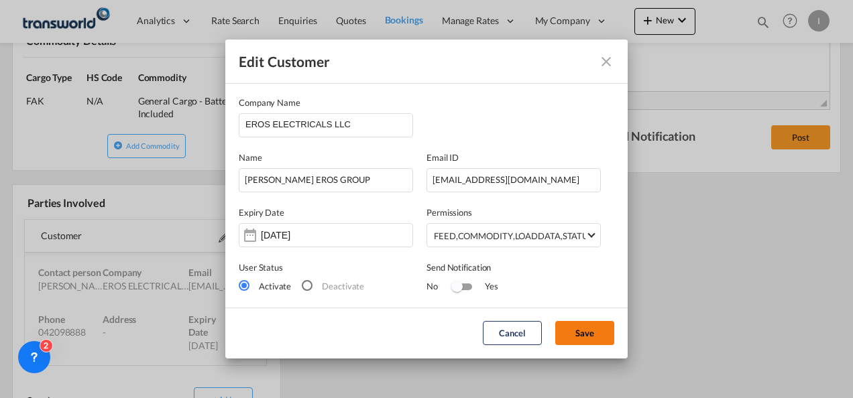
click at [581, 330] on button "Save" at bounding box center [584, 333] width 59 height 24
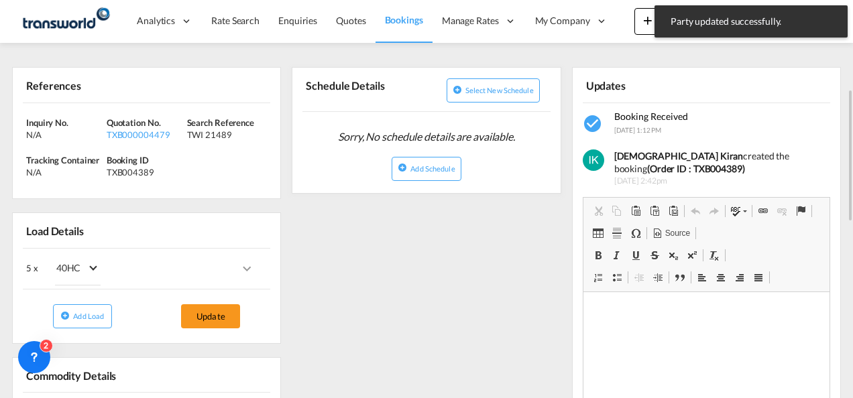
scroll to position [0, 0]
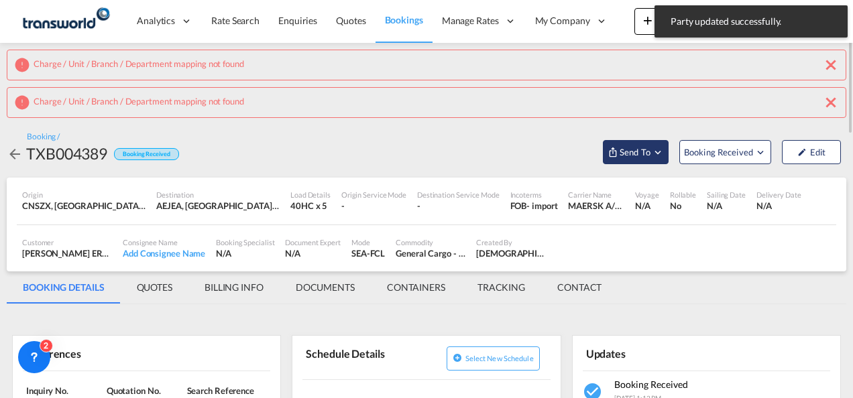
click at [630, 152] on span "Send To" at bounding box center [635, 152] width 34 height 13
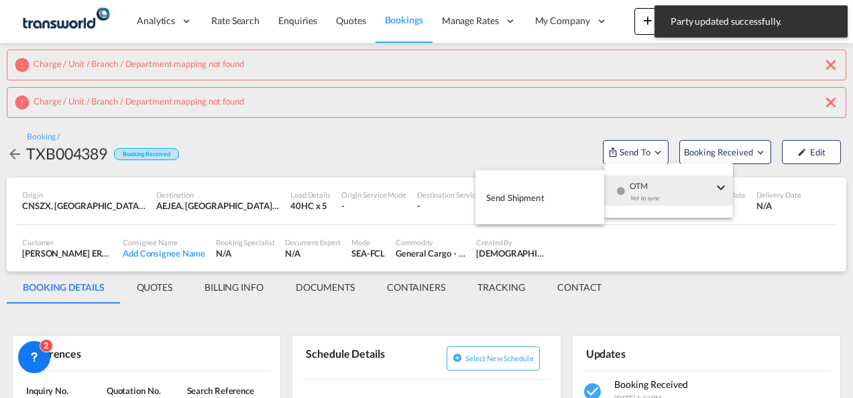
click at [557, 197] on button "Send Shipment" at bounding box center [539, 197] width 129 height 30
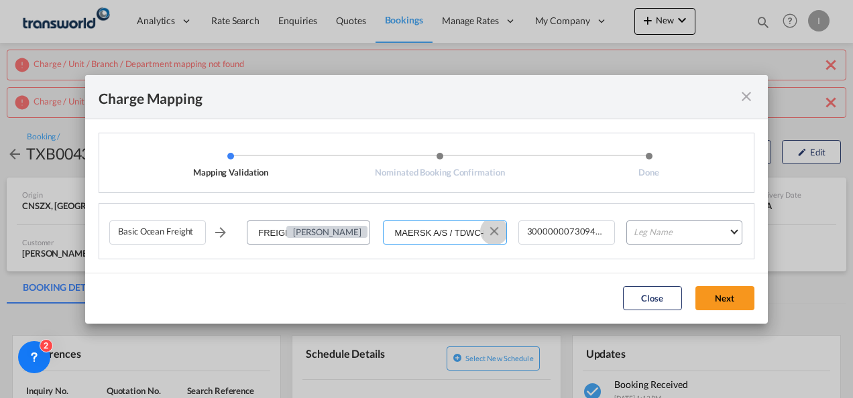
drag, startPoint x: 504, startPoint y: 231, endPoint x: 498, endPoint y: 227, distance: 7.3
click at [498, 227] on button "Clear Input" at bounding box center [494, 231] width 20 height 20
click at [461, 232] on input "Select Service Provider" at bounding box center [444, 233] width 121 height 24
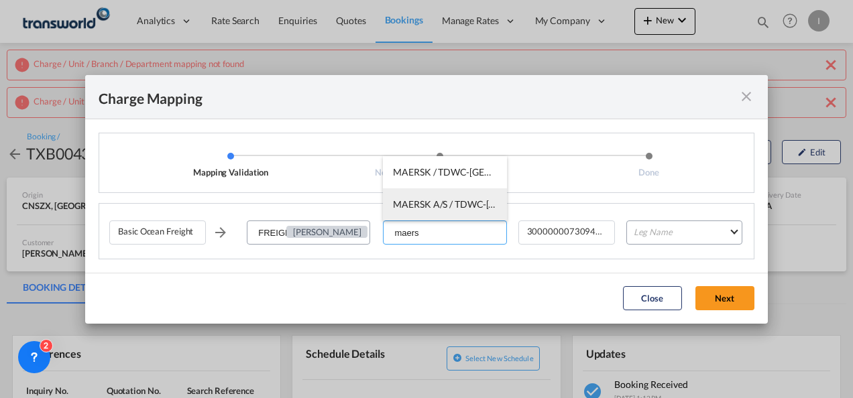
click at [460, 205] on span "MAERSK A/S / TDWC-[GEOGRAPHIC_DATA]" at bounding box center [487, 204] width 188 height 11
type input "MAERSK A/S / TDWC-[GEOGRAPHIC_DATA]"
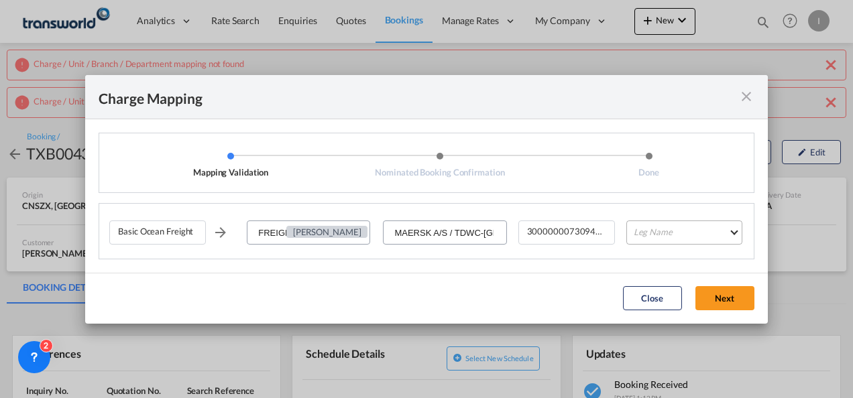
click at [671, 231] on md-select "Leg Name HANDLING ORIGIN VESSEL HANDLING DESTINATION OTHERS TL PICK UP CUSTOMS …" at bounding box center [684, 233] width 116 height 24
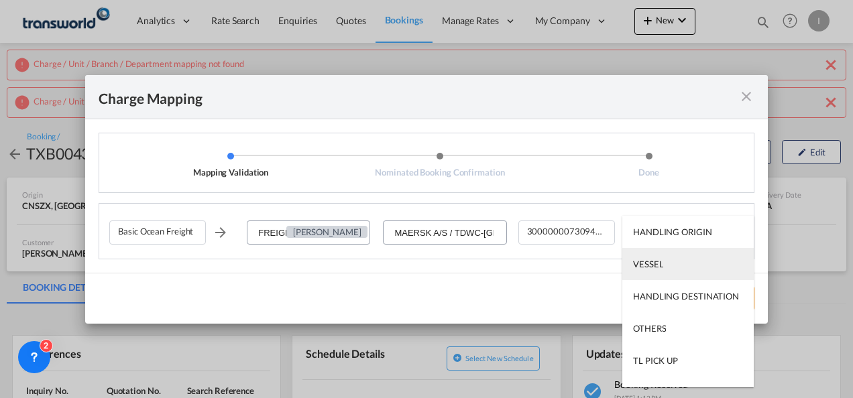
click at [662, 262] on div "VESSEL" at bounding box center [648, 264] width 30 height 12
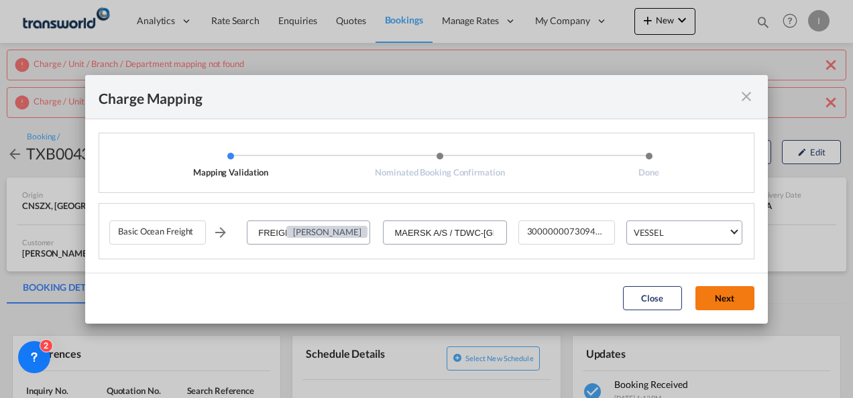
click at [719, 296] on button "Next" at bounding box center [724, 298] width 59 height 24
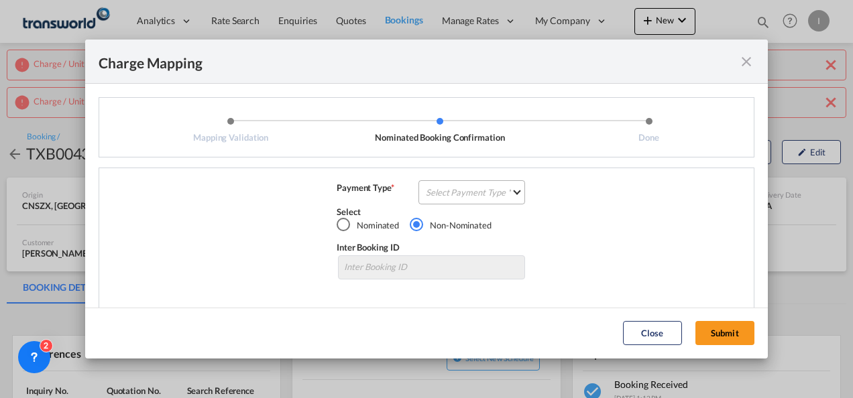
click at [486, 190] on md-select "Select Payment Type COLLECT PREPAID" at bounding box center [471, 192] width 107 height 24
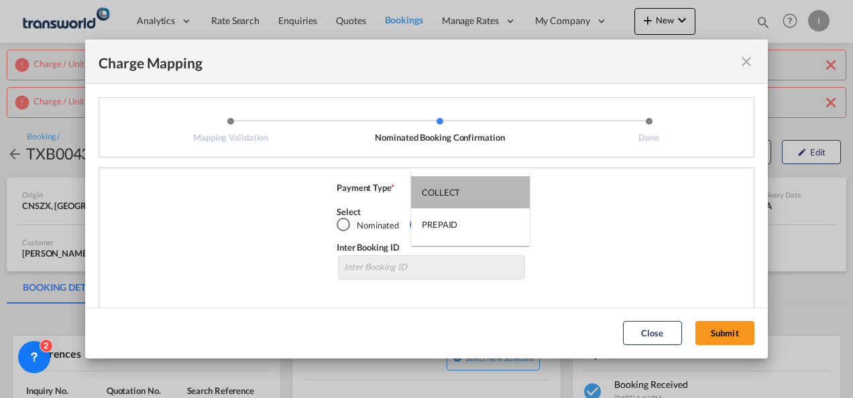
click at [485, 190] on md-option "COLLECT" at bounding box center [470, 192] width 119 height 32
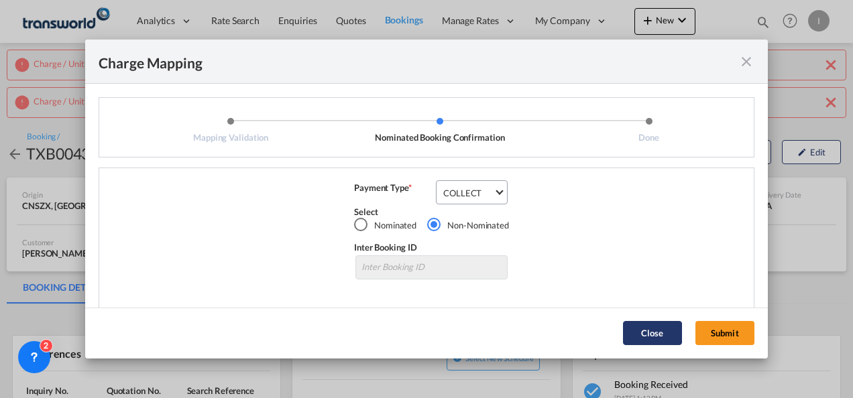
click at [721, 338] on button "Submit" at bounding box center [724, 333] width 59 height 24
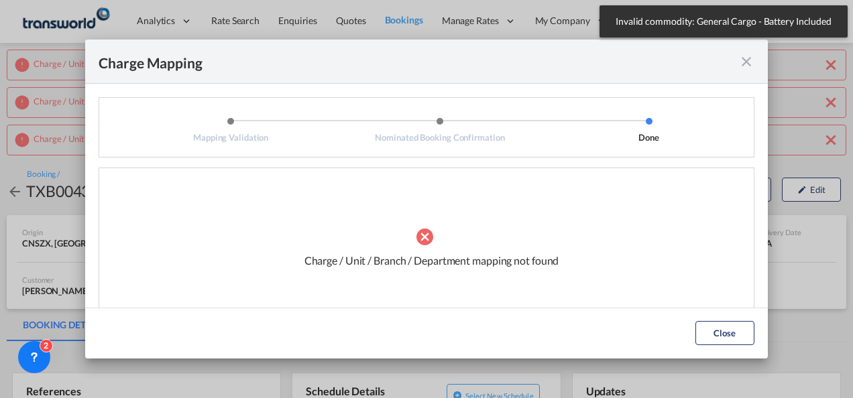
click at [747, 64] on md-icon "icon-close fg-AAA8AD cursor" at bounding box center [746, 62] width 16 height 16
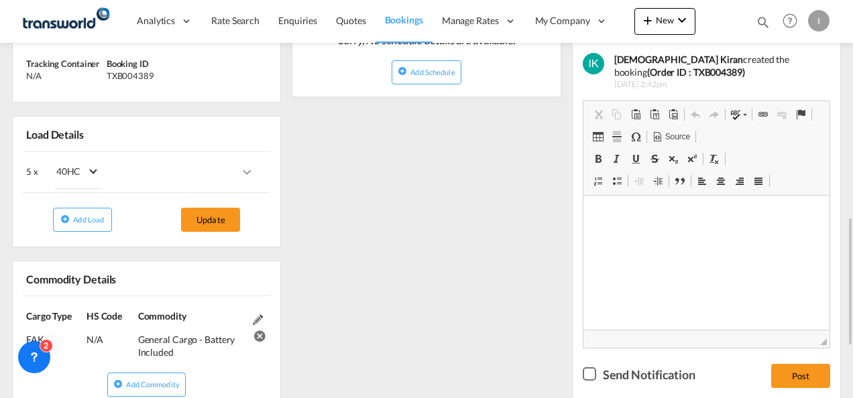
scroll to position [469, 0]
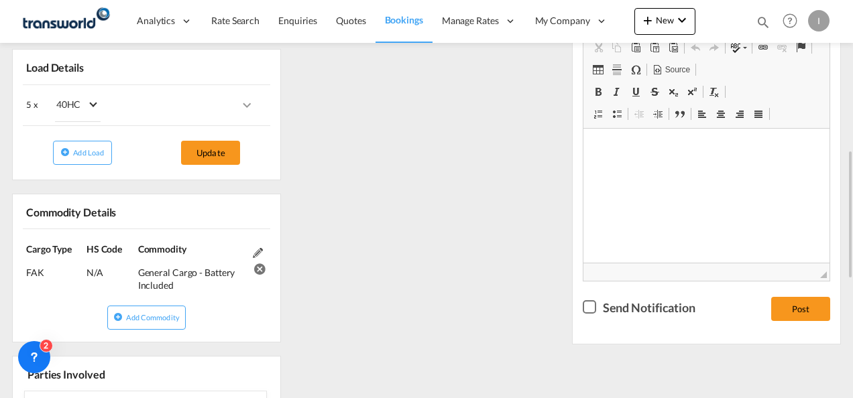
click at [256, 249] on md-icon at bounding box center [258, 253] width 10 height 10
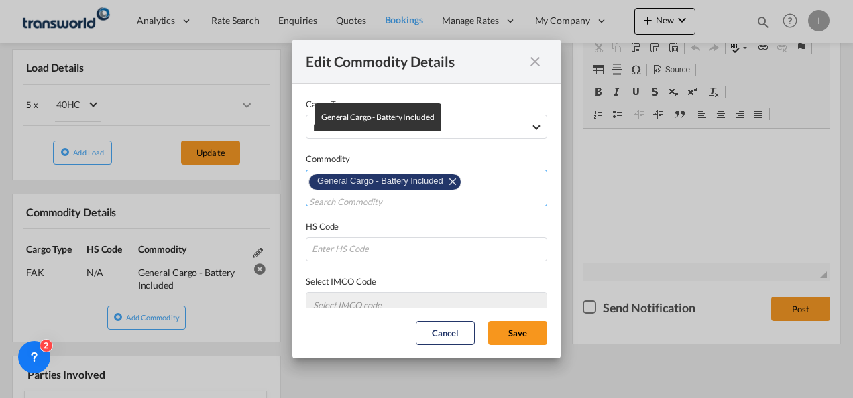
click at [376, 182] on span "General Cargo - Battery Included" at bounding box center [380, 181] width 126 height 10
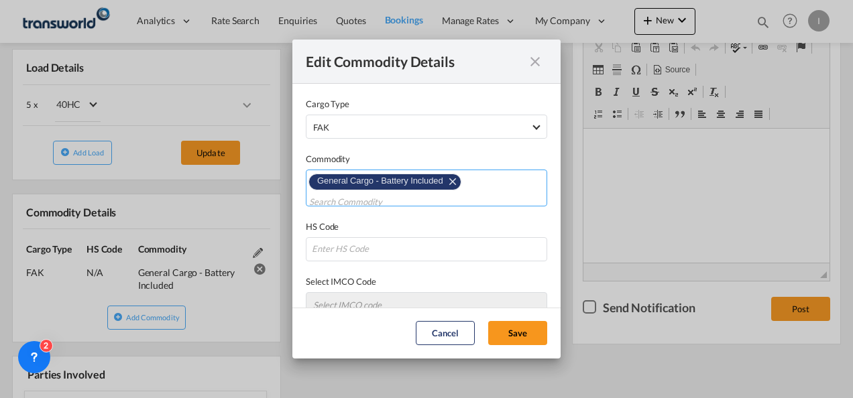
click at [452, 180] on md-icon "Remove General Cargo - Battery Included" at bounding box center [452, 181] width 16 height 16
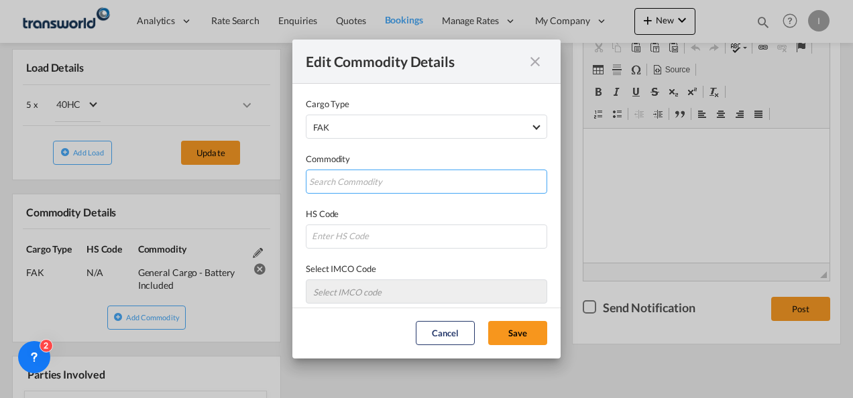
scroll to position [0, 0]
type input "Battery Cargo"
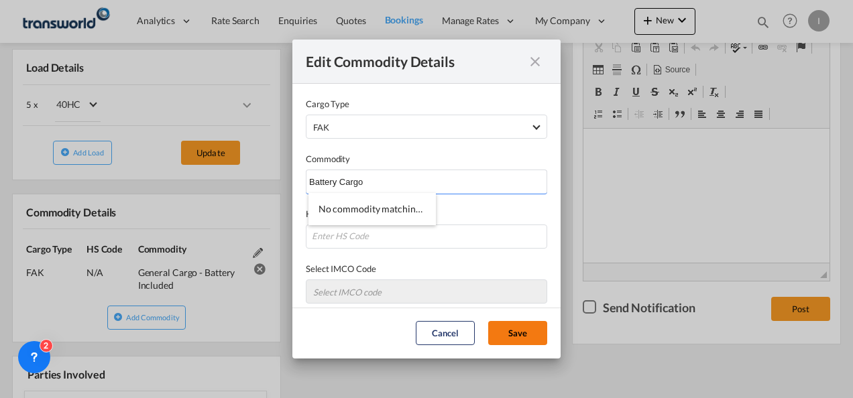
click at [507, 333] on button "Save" at bounding box center [517, 333] width 59 height 24
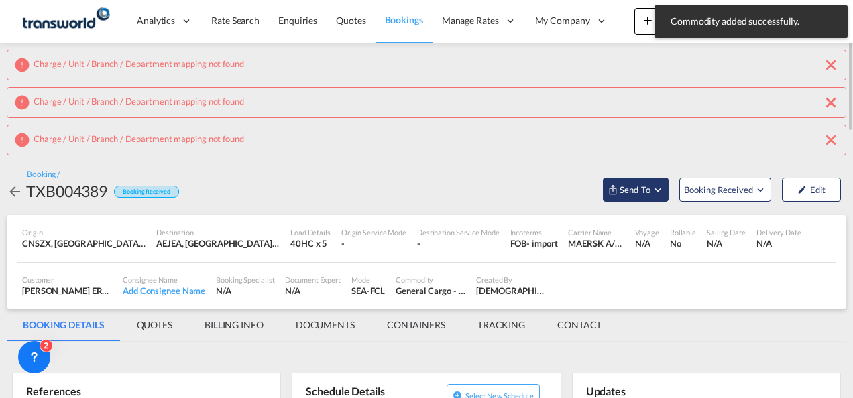
click at [653, 186] on md-icon "Open demo menu" at bounding box center [658, 190] width 12 height 12
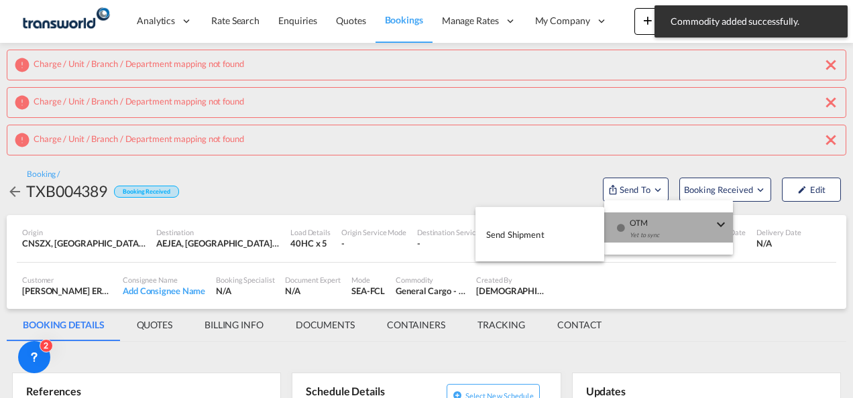
drag, startPoint x: 649, startPoint y: 231, endPoint x: 563, endPoint y: 229, distance: 85.9
click at [649, 231] on div "Yet to sync" at bounding box center [671, 239] width 83 height 28
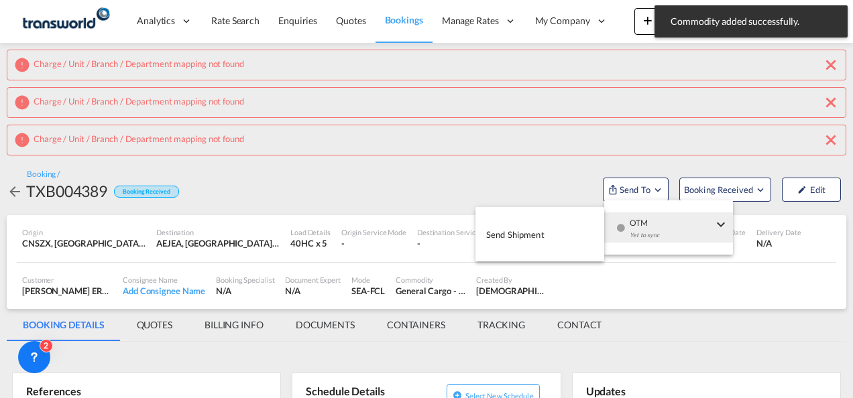
click at [549, 229] on button "Send Shipment" at bounding box center [539, 234] width 129 height 30
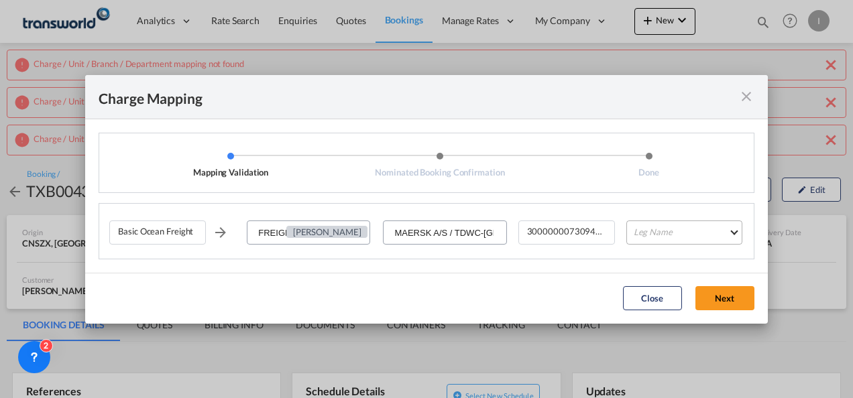
click at [636, 233] on md-select "Leg Name HANDLING ORIGIN VESSEL HANDLING DESTINATION OTHERS TL PICK UP CUSTOMS …" at bounding box center [684, 233] width 116 height 24
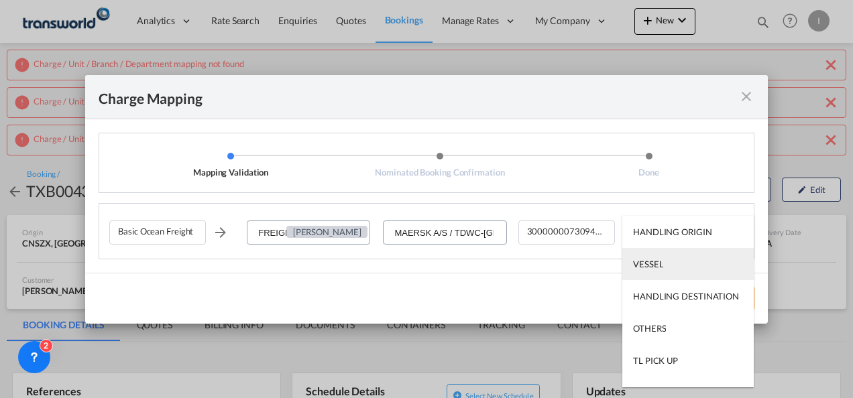
click at [648, 262] on div "VESSEL" at bounding box center [648, 264] width 30 height 12
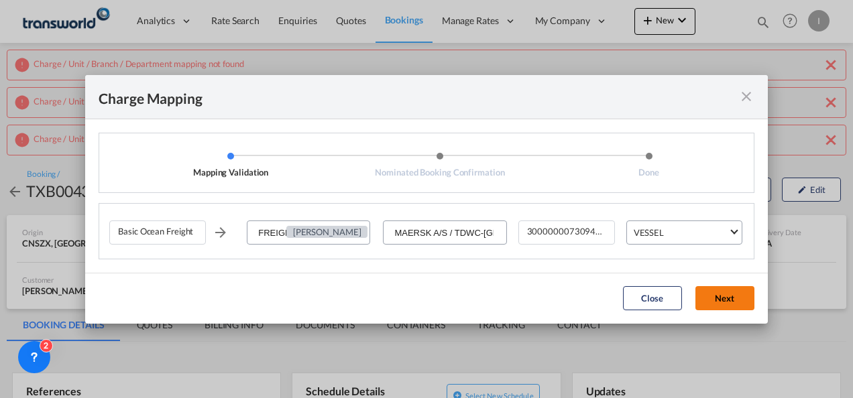
click at [728, 295] on button "Next" at bounding box center [724, 298] width 59 height 24
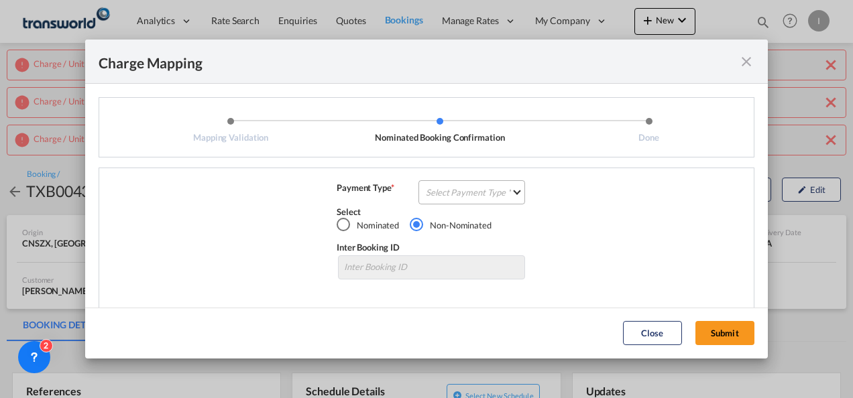
click at [488, 189] on md-select "Select Payment Type COLLECT PREPAID" at bounding box center [471, 192] width 107 height 24
click at [0, 0] on md-option "COLLECT" at bounding box center [0, 0] width 0 height 0
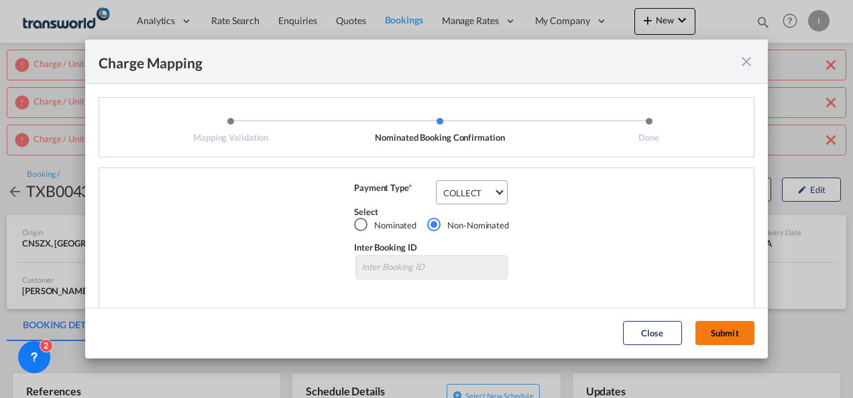
click at [706, 329] on button "Submit" at bounding box center [724, 333] width 59 height 24
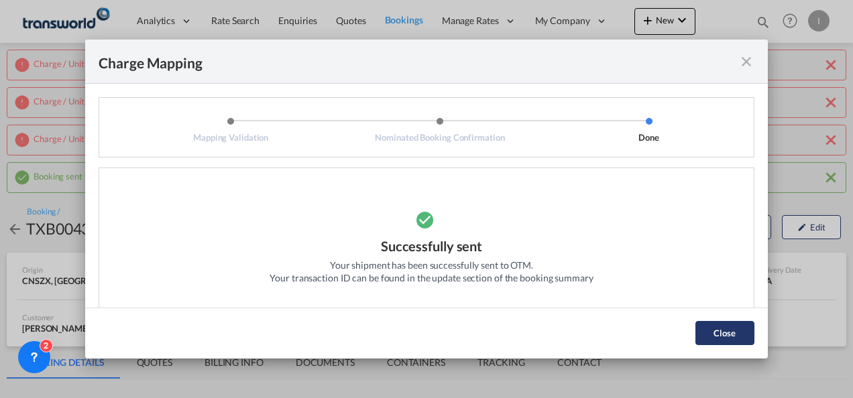
click at [724, 333] on button "Close" at bounding box center [724, 333] width 59 height 24
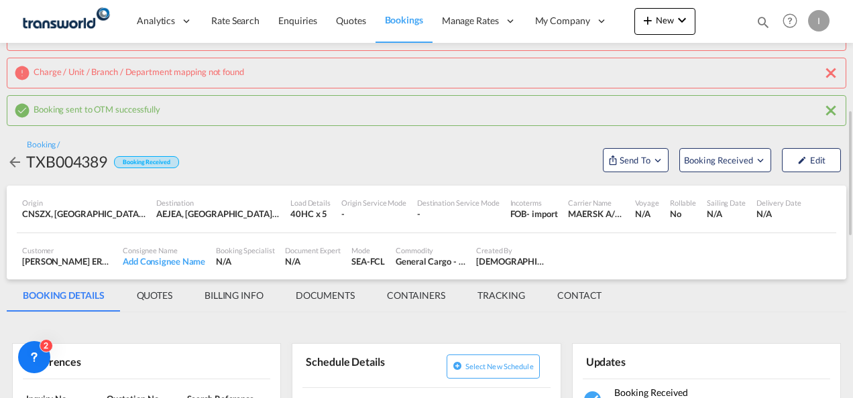
scroll to position [134, 0]
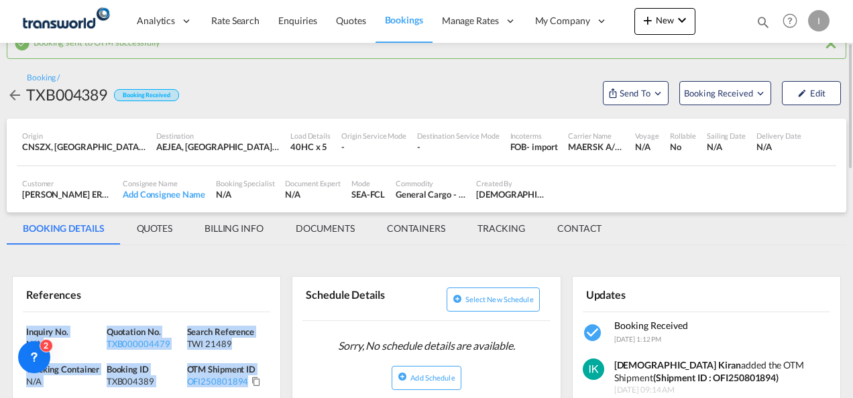
drag, startPoint x: 268, startPoint y: 381, endPoint x: 23, endPoint y: 323, distance: 251.5
click at [23, 323] on div "Inquiry No. N/A Quotation No. TXB000004479 Search Reference TWI 21489 Tracking …" at bounding box center [147, 361] width 268 height 96
copy div "Inquiry No. N/A Quotation No. TXB000004479 Search Reference TWI 21489 Tracking …"
click at [681, 17] on md-icon "icon-chevron-down" at bounding box center [682, 20] width 16 height 16
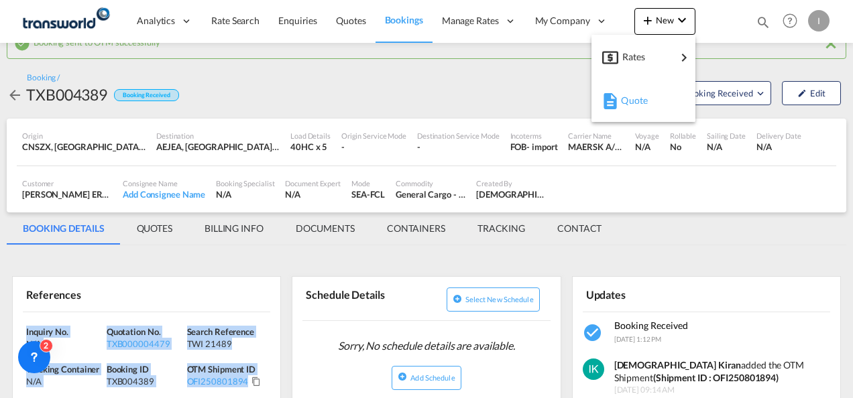
click at [624, 106] on span "Quote" at bounding box center [628, 100] width 15 height 27
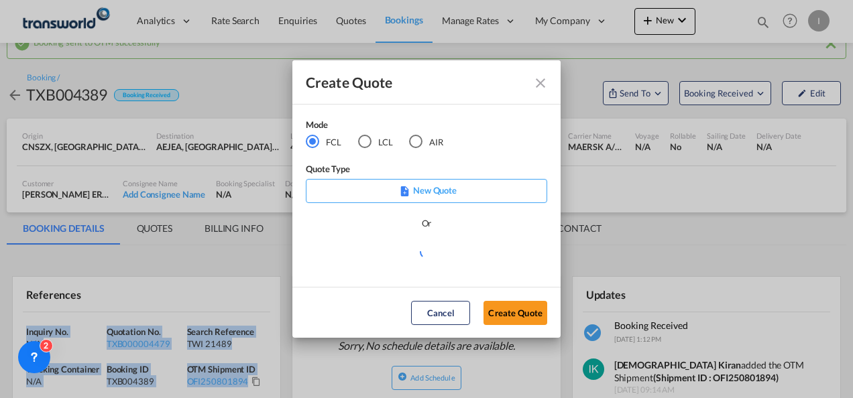
click at [434, 142] on md-radio-button "AIR" at bounding box center [426, 142] width 34 height 15
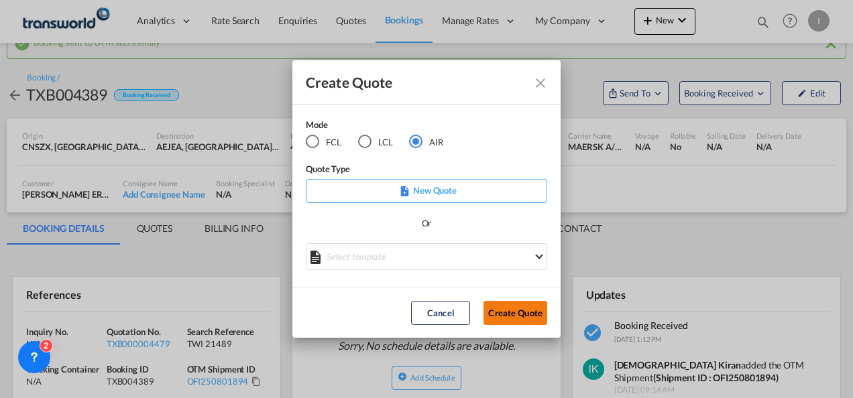
click at [503, 312] on button "Create Quote" at bounding box center [516, 313] width 64 height 24
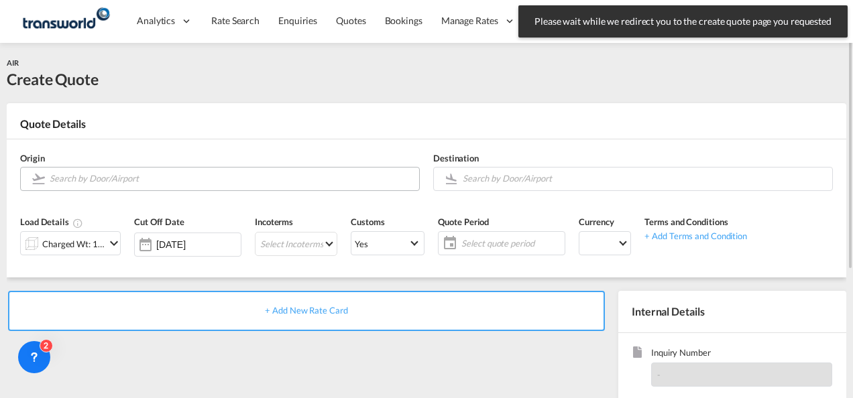
click at [164, 180] on input "Search by Door/Airport" at bounding box center [231, 178] width 363 height 23
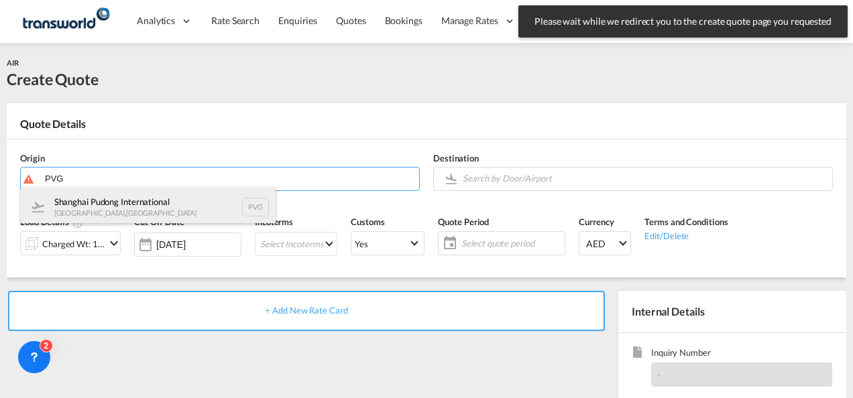
click at [142, 203] on div "Shanghai Pudong International [GEOGRAPHIC_DATA] , [GEOGRAPHIC_DATA] PVG" at bounding box center [148, 207] width 255 height 40
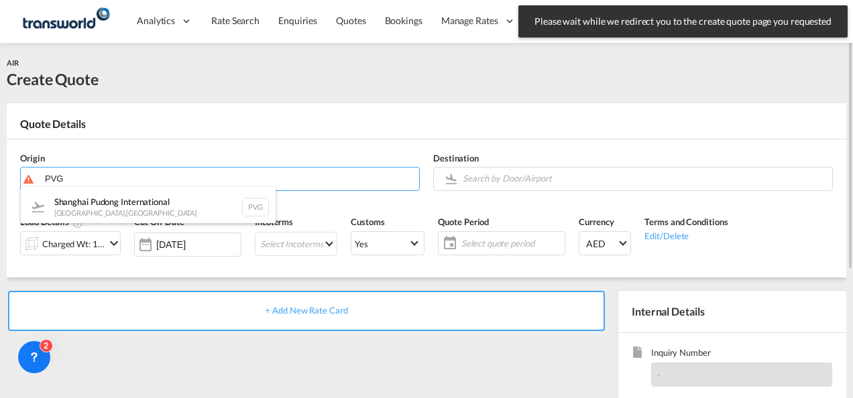
type input "Shanghai Pudong International, [GEOGRAPHIC_DATA], PVG"
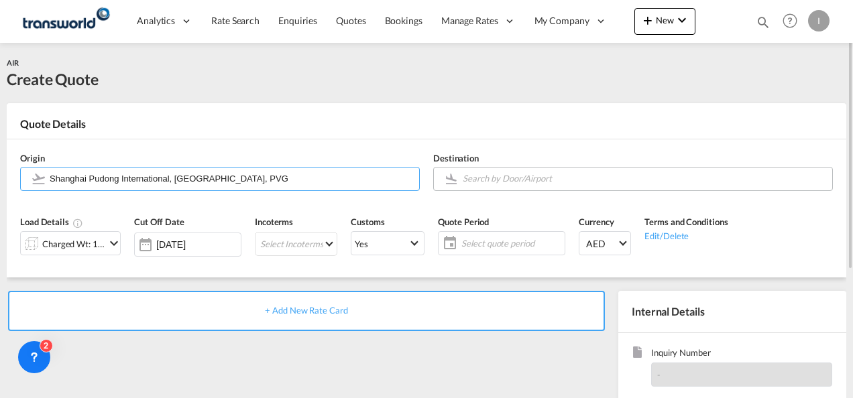
click at [488, 177] on input "Search by Door/Airport" at bounding box center [644, 178] width 363 height 23
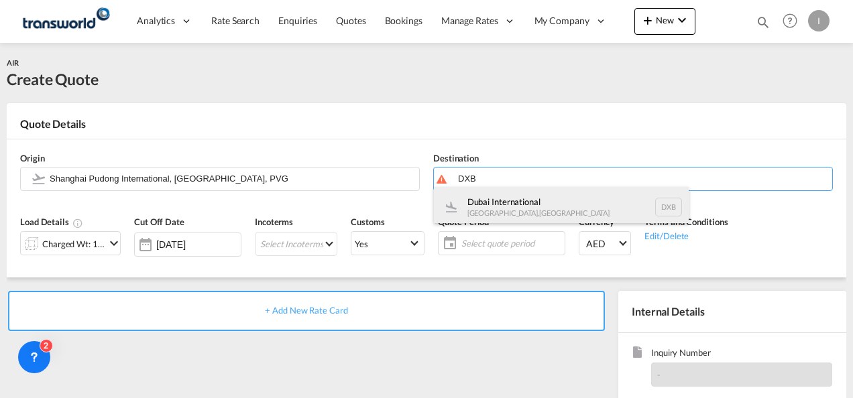
drag, startPoint x: 494, startPoint y: 211, endPoint x: 461, endPoint y: 209, distance: 33.6
click at [494, 211] on div "Dubai International [GEOGRAPHIC_DATA] , [GEOGRAPHIC_DATA] DXB" at bounding box center [561, 207] width 255 height 40
type input "Dubai International, [GEOGRAPHIC_DATA], DXB"
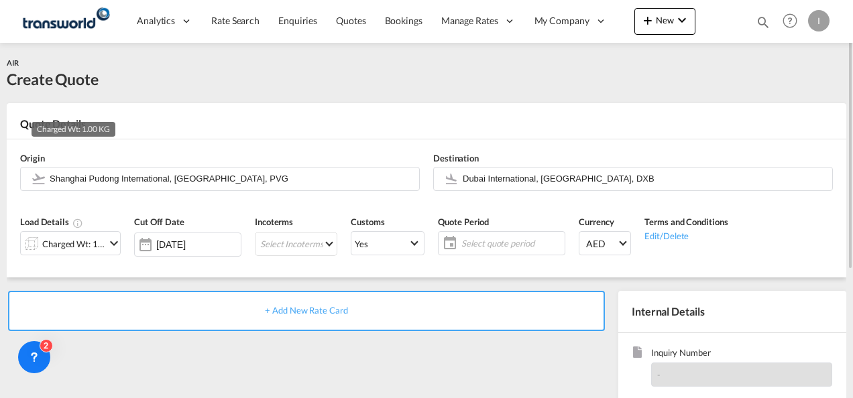
click at [74, 254] on div "Charged Wt: 1.00 KG" at bounding box center [73, 244] width 63 height 19
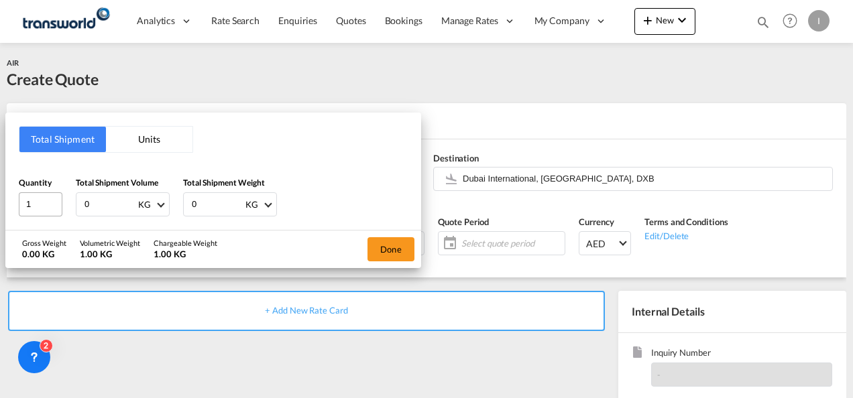
drag, startPoint x: 90, startPoint y: 203, endPoint x: 51, endPoint y: 204, distance: 38.9
click at [51, 204] on div "Quantity 1 Total Shipment Volume 0 KG CBM CFT KG LB Total Shipment Weight 0 KG …" at bounding box center [213, 196] width 389 height 40
type input "851"
drag, startPoint x: 203, startPoint y: 209, endPoint x: 184, endPoint y: 210, distance: 18.8
click at [188, 210] on div "0 KG KG LB" at bounding box center [230, 204] width 94 height 24
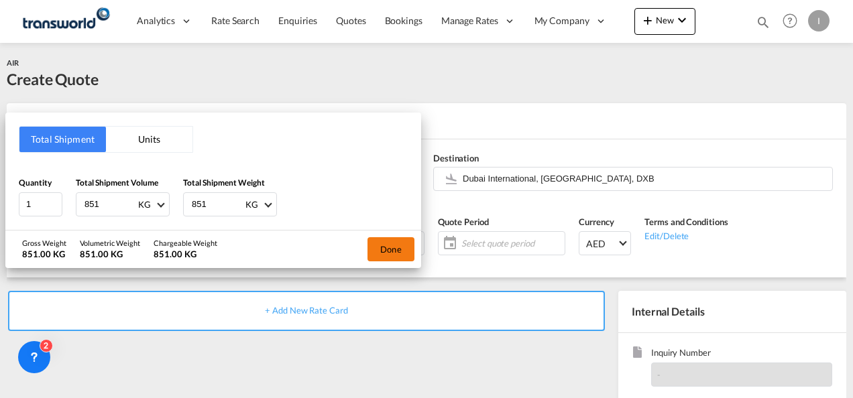
type input "851"
click at [381, 247] on button "Done" at bounding box center [391, 249] width 47 height 24
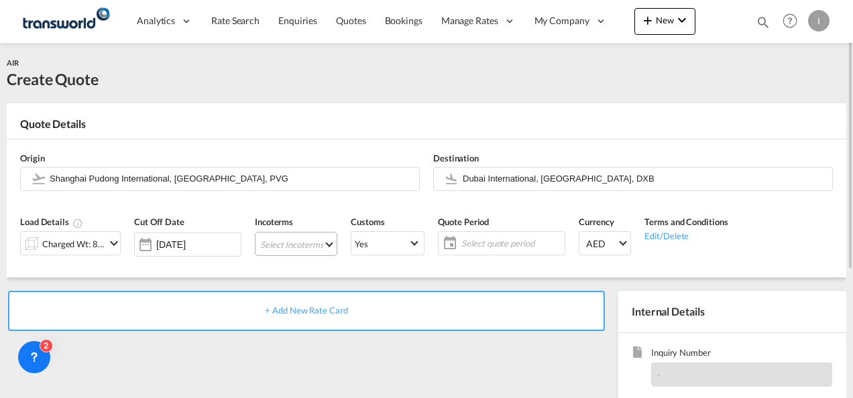
click at [295, 247] on md-select "Select Incoterms CIP - export Carriage and Insurance Paid to DAP - import Deliv…" at bounding box center [296, 244] width 82 height 24
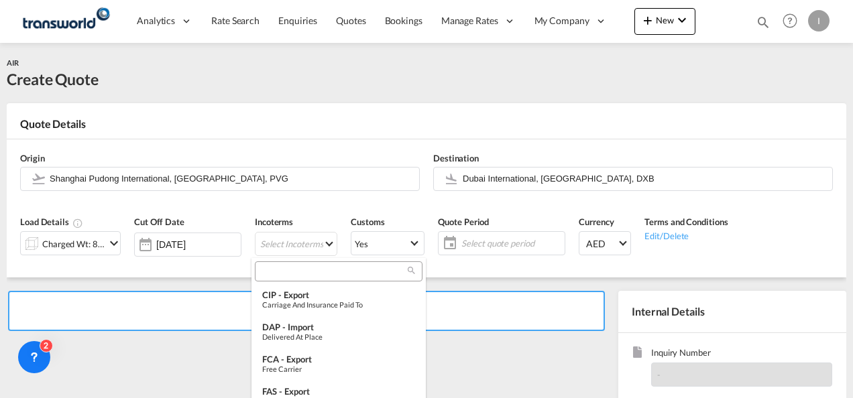
click at [280, 269] on input "search" at bounding box center [333, 272] width 149 height 12
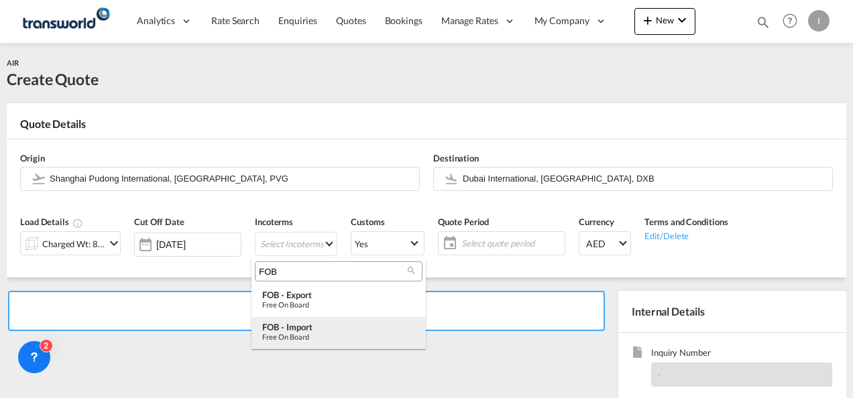
type input "FOB"
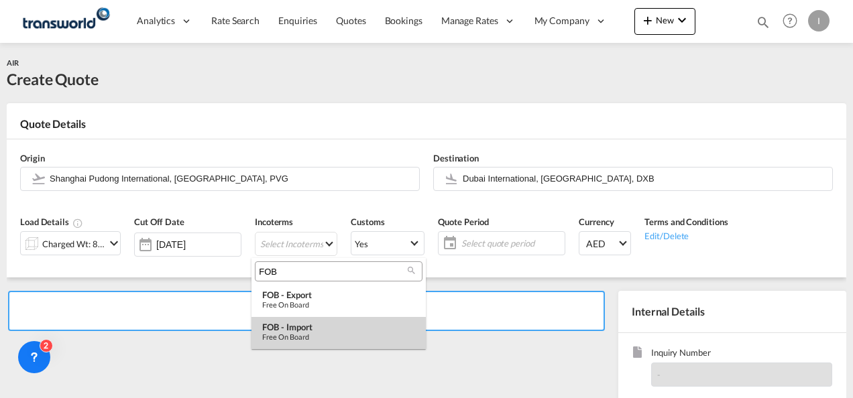
click at [290, 339] on div "Free on Board" at bounding box center [338, 337] width 153 height 9
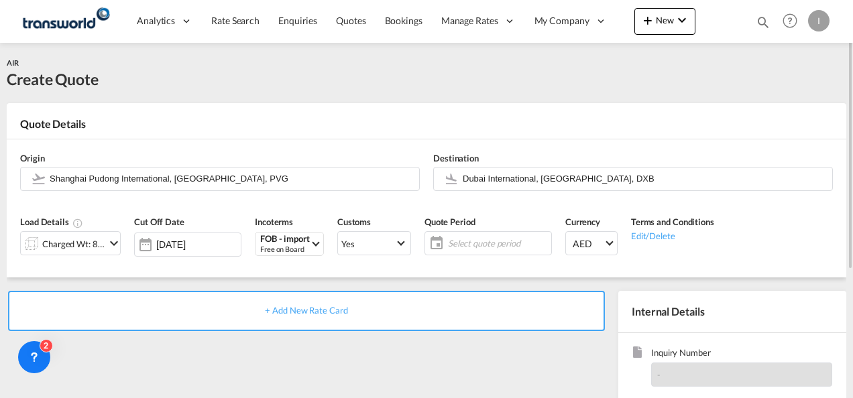
click at [482, 237] on span "Select quote period" at bounding box center [498, 243] width 100 height 12
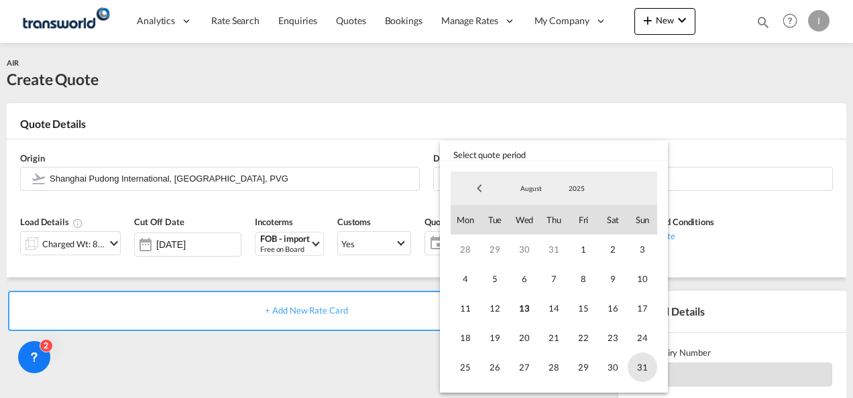
click at [633, 369] on span "31" at bounding box center [643, 368] width 30 height 30
click at [338, 359] on md-backdrop at bounding box center [426, 199] width 853 height 398
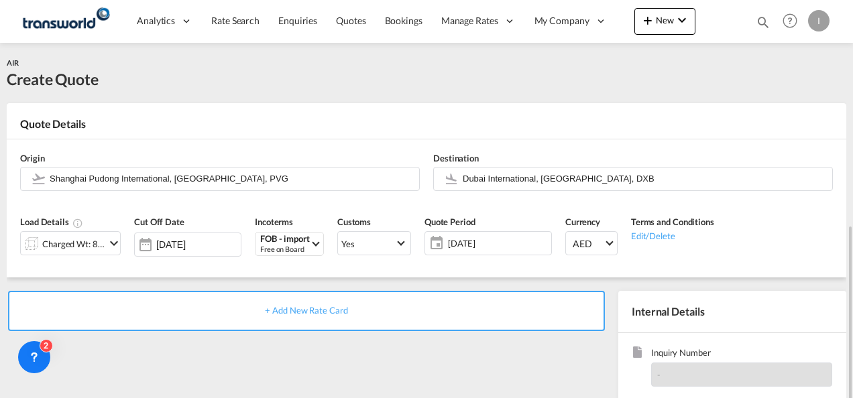
scroll to position [134, 0]
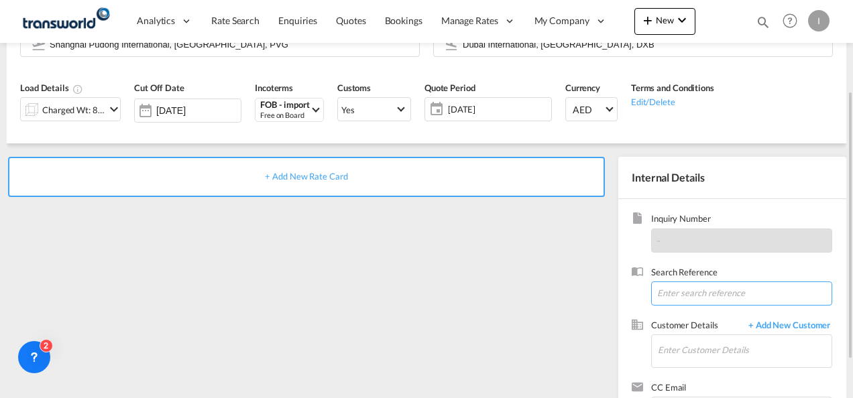
click at [700, 288] on input at bounding box center [741, 294] width 181 height 24
paste input "From Subject Received Size Categories [DEMOGRAPHIC_DATA] Kiran RE: ELITE CREATI…"
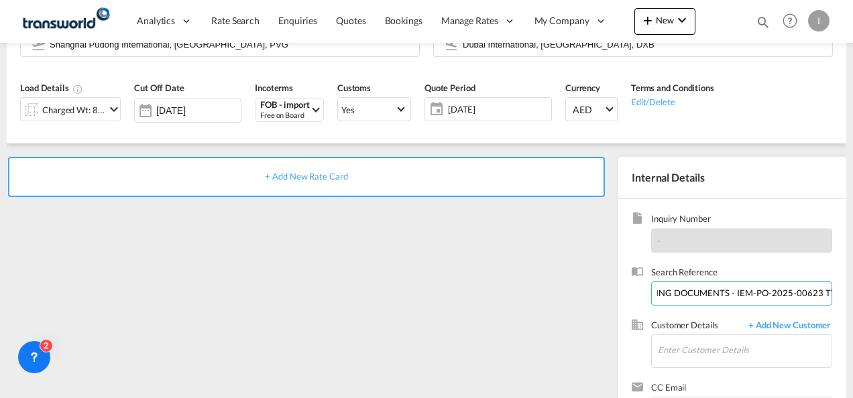
drag, startPoint x: 732, startPoint y: 293, endPoint x: 855, endPoint y: 290, distance: 123.4
click at [852, 290] on html "Analytics Reports Dashboard Rate Search Enquiries Quotes" at bounding box center [426, 199] width 853 height 398
drag, startPoint x: 787, startPoint y: 292, endPoint x: 44, endPoint y: 313, distance: 743.4
click at [45, 313] on div "+ Add New Rate Card Internal Details Inquiry Number - Search Reference From Sub…" at bounding box center [427, 294] width 840 height 300
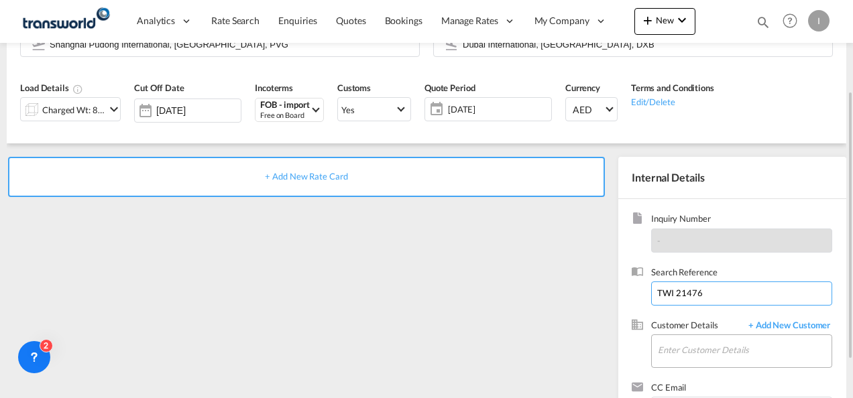
type input "TWI 21476"
click at [673, 355] on input "Enter Customer Details" at bounding box center [745, 350] width 174 height 30
click at [696, 357] on body "Analytics Reports Dashboard Rate Search Enquiries Quotes Bookings" at bounding box center [426, 199] width 853 height 398
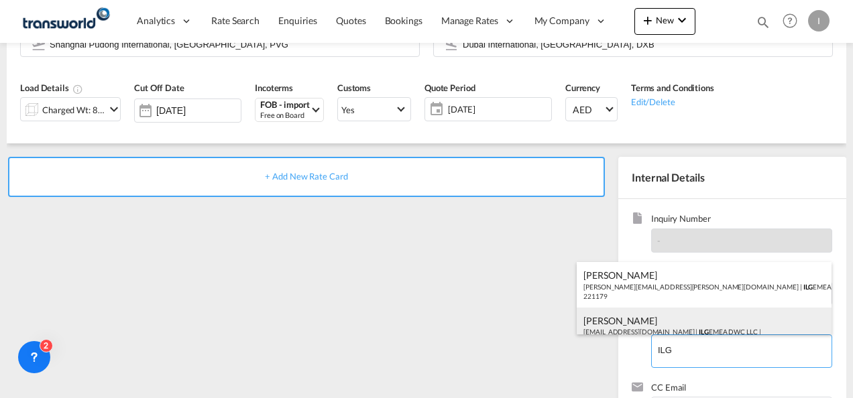
click at [630, 328] on div "[PERSON_NAME] [EMAIL_ADDRESS][DOMAIN_NAME] | ILG EMEA DWC LLC | 221179" at bounding box center [704, 331] width 255 height 46
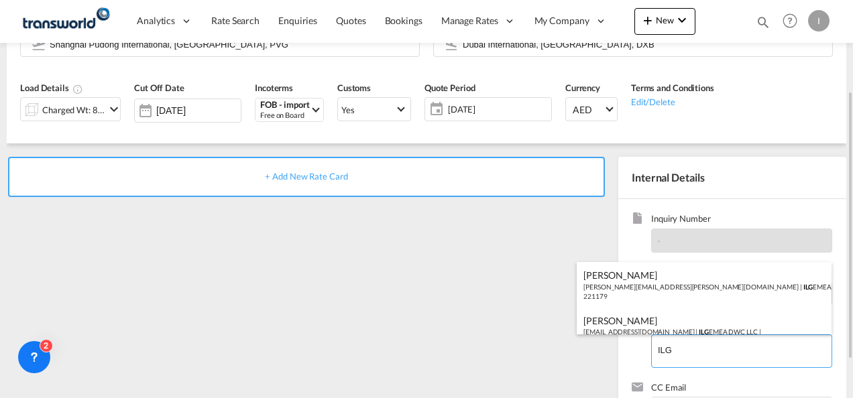
type input "ILG EMEA DWC LLC, [PERSON_NAME], [EMAIL_ADDRESS][DOMAIN_NAME]"
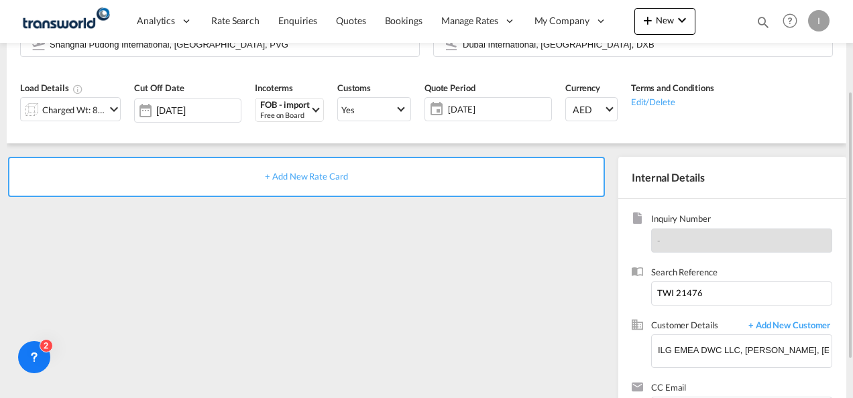
click at [335, 174] on span "+ Add New Rate Card" at bounding box center [306, 176] width 82 height 11
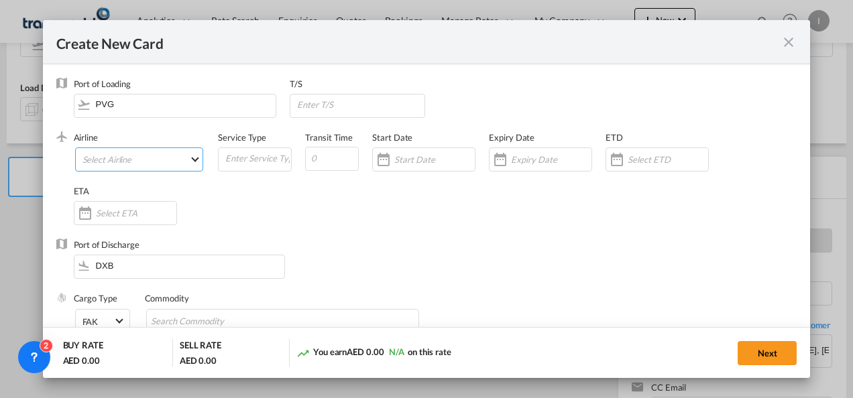
click at [103, 169] on md-select "Select Airline AIR EXPRESS S.A. (1166- / -) CMA CGM Air Cargo (1140-2C / -) DDW…" at bounding box center [139, 160] width 129 height 24
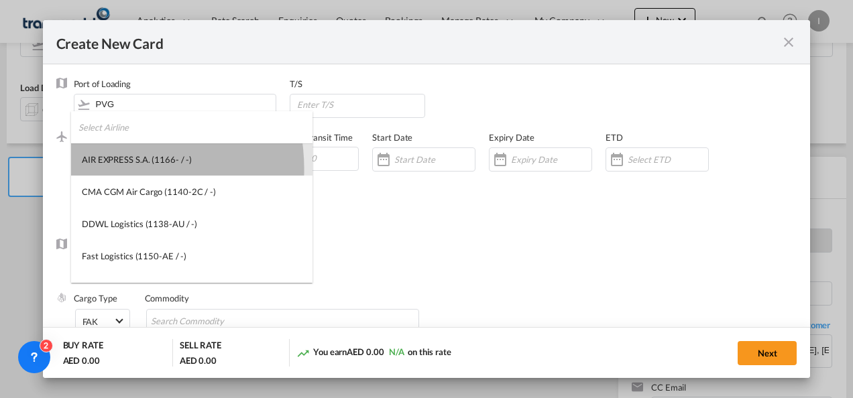
click at [103, 169] on md-option "AIR EXPRESS S.A. (1166- / -)" at bounding box center [191, 160] width 241 height 32
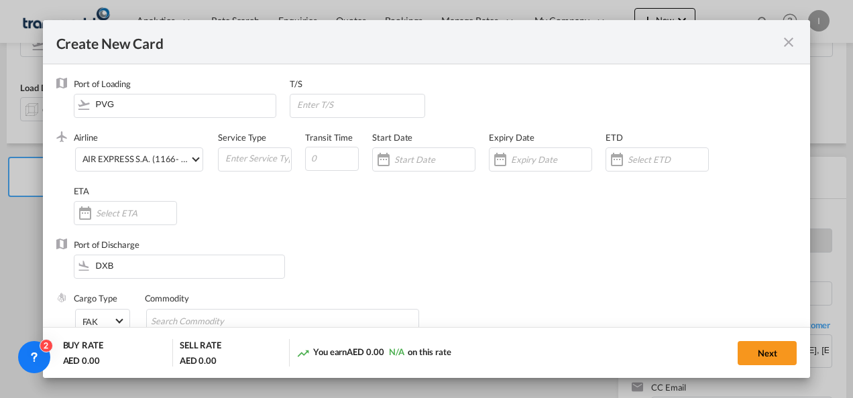
click at [123, 129] on div "Port of Loading PVG" at bounding box center [182, 105] width 217 height 54
click at [119, 160] on div "AIR EXPRESS S.A. (1166- / -)" at bounding box center [137, 160] width 110 height 11
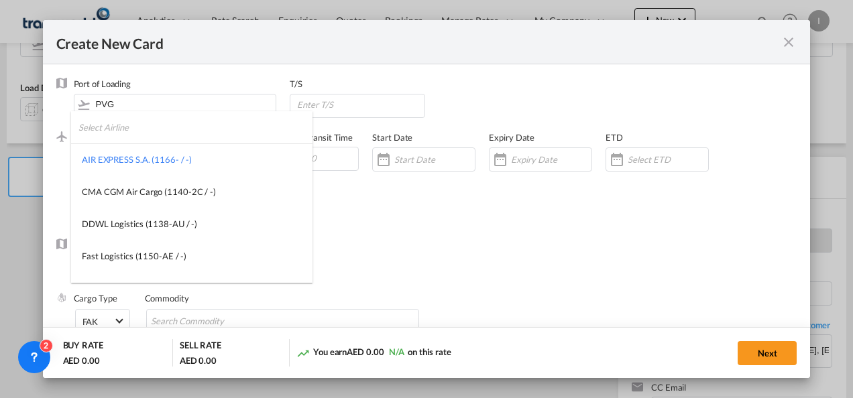
click at [118, 137] on input "search" at bounding box center [195, 127] width 234 height 32
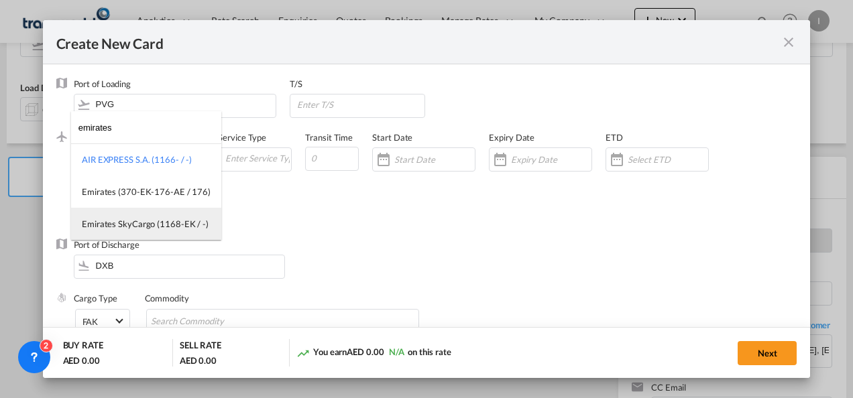
type input "emirates"
click at [119, 223] on div "Emirates SkyCargo (1168-EK / -)" at bounding box center [145, 224] width 127 height 12
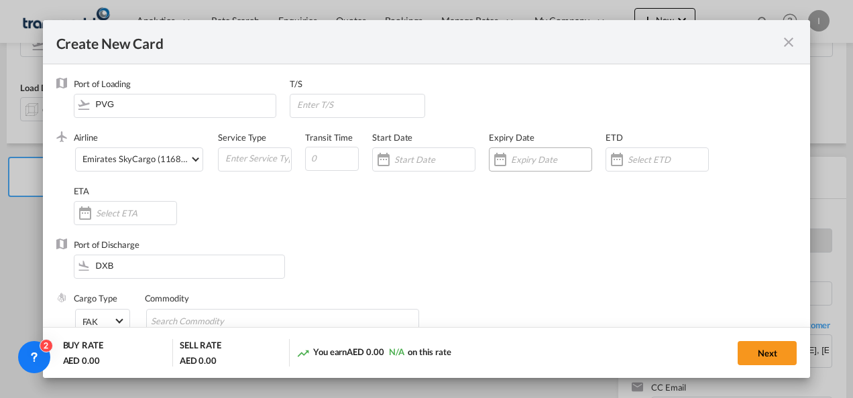
click at [528, 156] on input "Create New Card ..." at bounding box center [551, 159] width 80 height 11
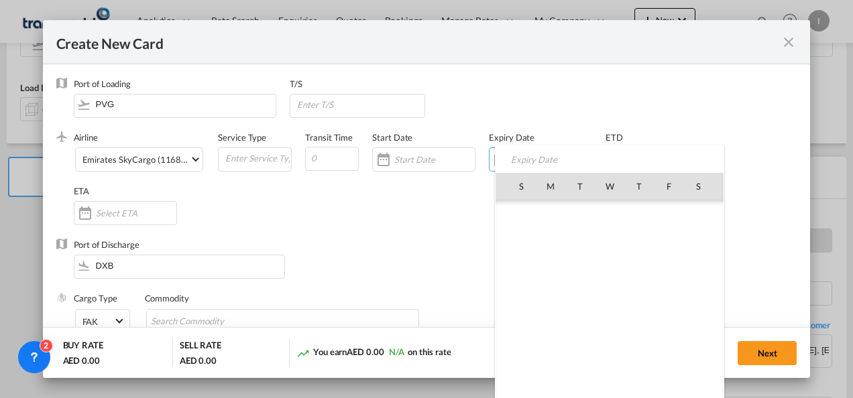
scroll to position [310479, 0]
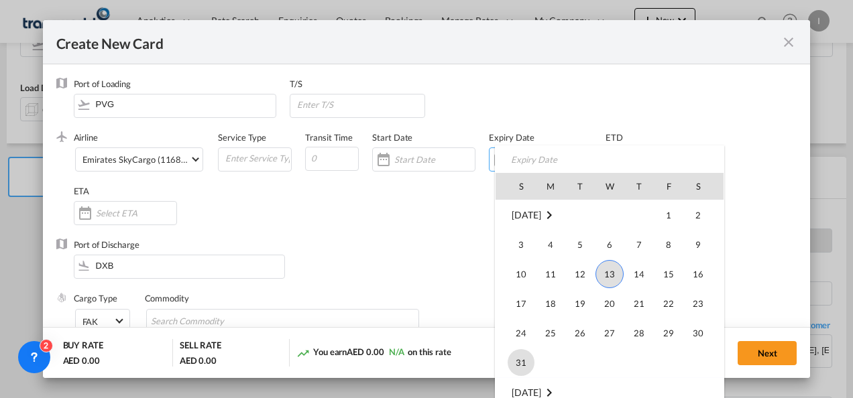
click at [520, 366] on span "31" at bounding box center [521, 362] width 27 height 27
type input "[DATE]"
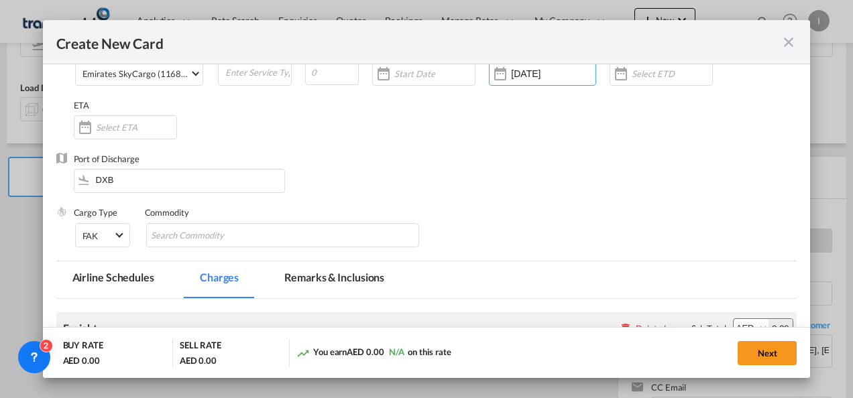
scroll to position [134, 0]
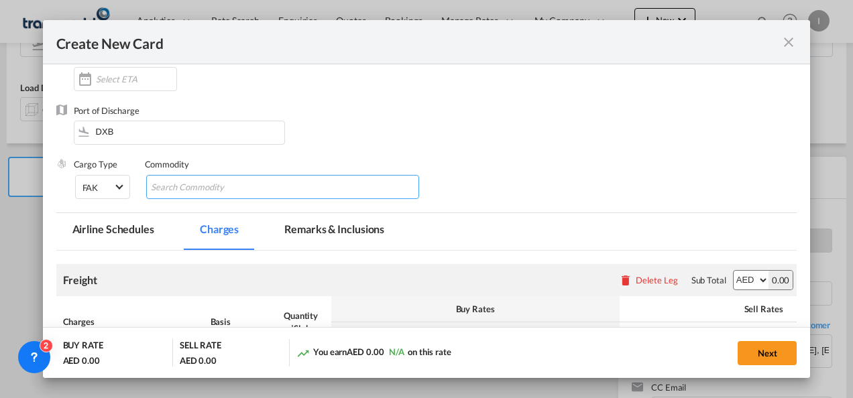
click at [172, 190] on input "Search Commodity" at bounding box center [212, 187] width 123 height 21
type input "General Cargo"
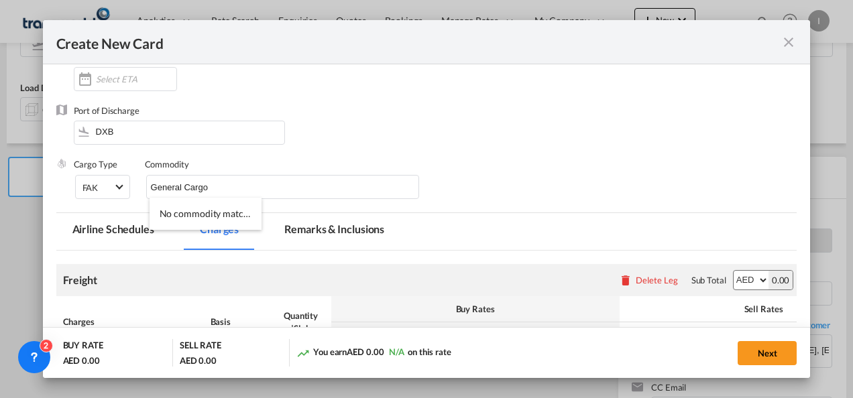
click at [491, 127] on div "Port of Discharge DXB" at bounding box center [426, 132] width 741 height 54
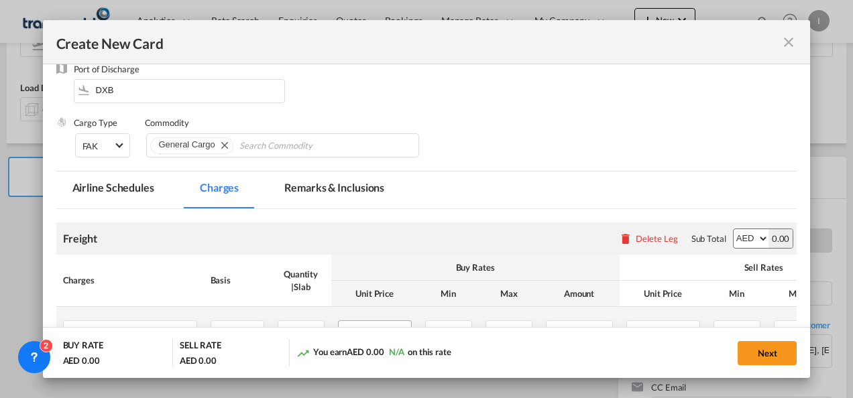
scroll to position [318, 0]
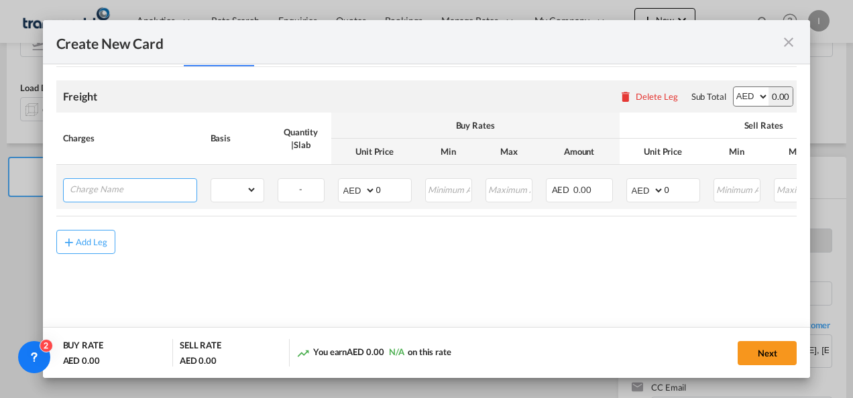
click at [123, 188] on input "Charge Name" at bounding box center [133, 189] width 127 height 20
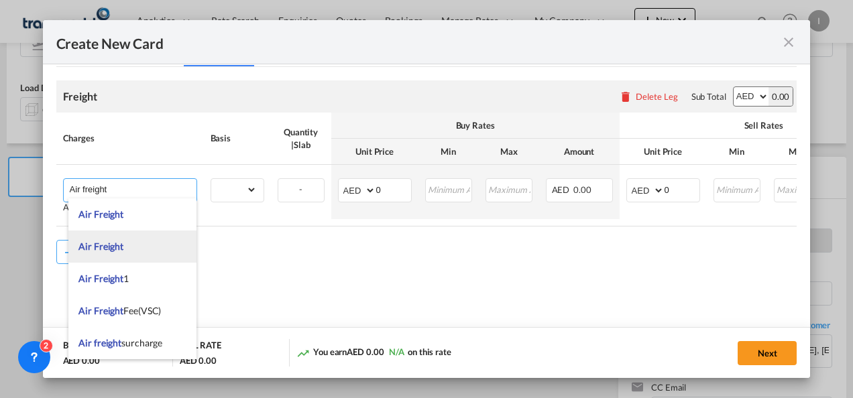
click at [119, 239] on li "Air Freight" at bounding box center [132, 247] width 128 height 32
type input "Air Freight"
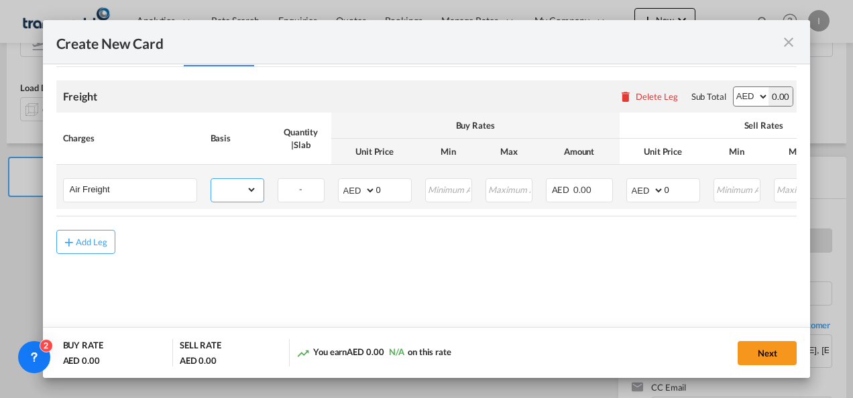
click at [241, 182] on select "gross_weight volumetric_weight per_shipment per_bl per_km % on air freight per_…" at bounding box center [234, 189] width 46 height 21
select select "per_shipment"
click at [211, 179] on select "gross_weight volumetric_weight per_shipment per_bl per_km % on air freight per_…" at bounding box center [234, 189] width 46 height 21
drag, startPoint x: 677, startPoint y: 188, endPoint x: 647, endPoint y: 188, distance: 30.2
click at [647, 188] on md-input-container "AED AFN ALL AMD ANG AOA ARS AUD AWG AZN BAM BBD BDT BGN BHD BIF BMD BND [PERSON…" at bounding box center [663, 190] width 74 height 24
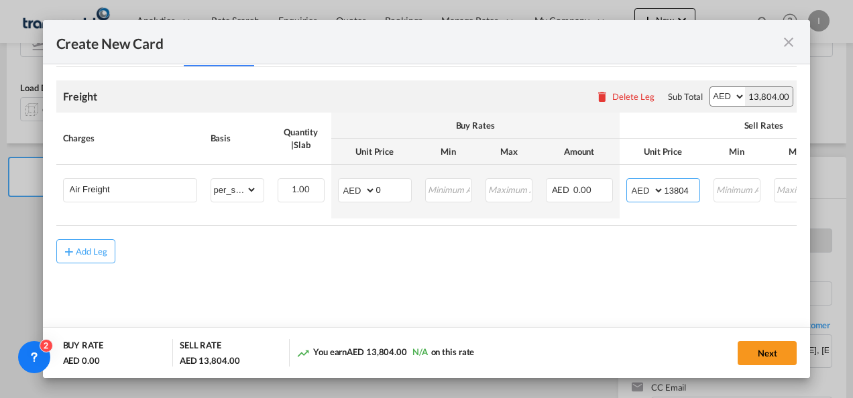
type input "13804"
click at [492, 300] on md-content "Freight Please enter leg name Leg Name Already Exists Delete Leg Sub Total AED …" at bounding box center [426, 191] width 741 height 249
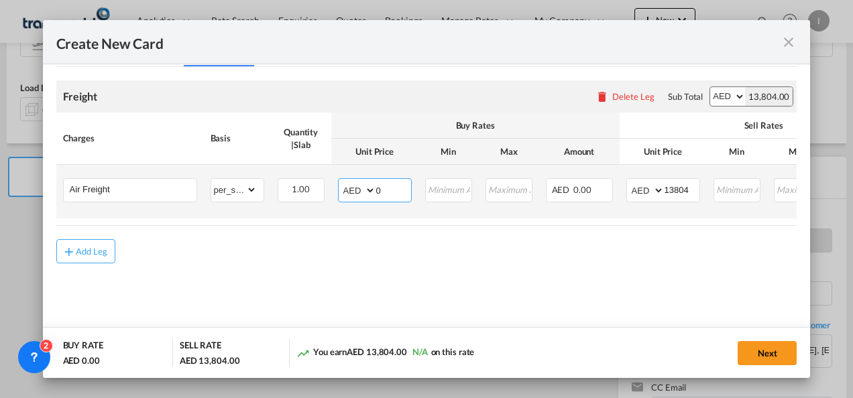
drag, startPoint x: 380, startPoint y: 186, endPoint x: 365, endPoint y: 188, distance: 14.9
click at [365, 188] on md-input-container "AED AFN ALL AMD ANG AOA ARS AUD AWG AZN BAM BBD BDT BGN BHD BIF BMD BND [PERSON…" at bounding box center [375, 190] width 74 height 24
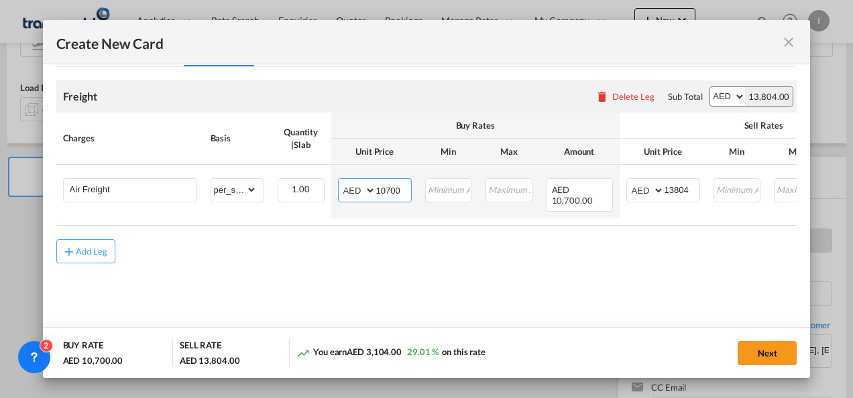
type input "10700"
click at [391, 264] on div "Add Leg" at bounding box center [426, 251] width 741 height 24
click at [761, 356] on button "Next" at bounding box center [767, 353] width 59 height 24
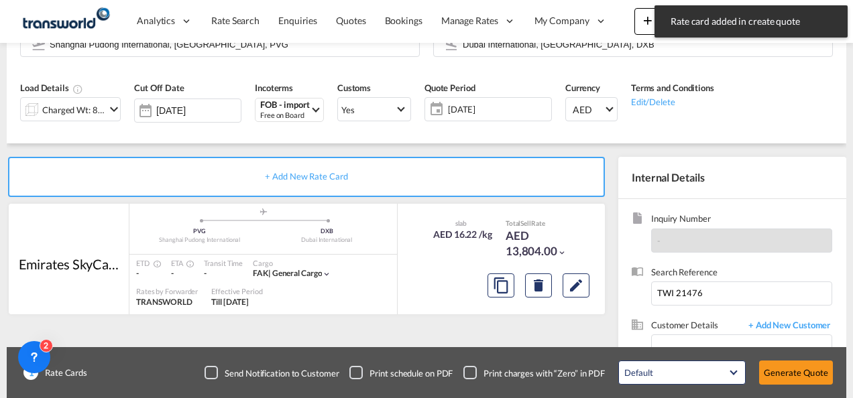
click at [777, 375] on button "Generate Quote" at bounding box center [796, 373] width 74 height 24
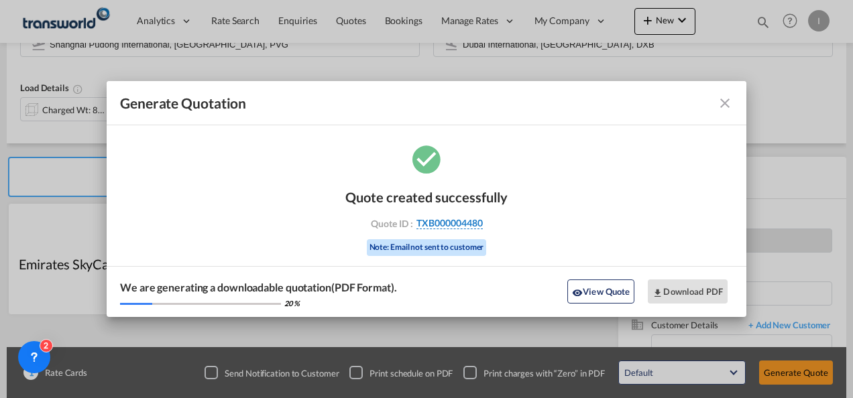
click at [455, 225] on span "TXB000004480" at bounding box center [449, 223] width 66 height 12
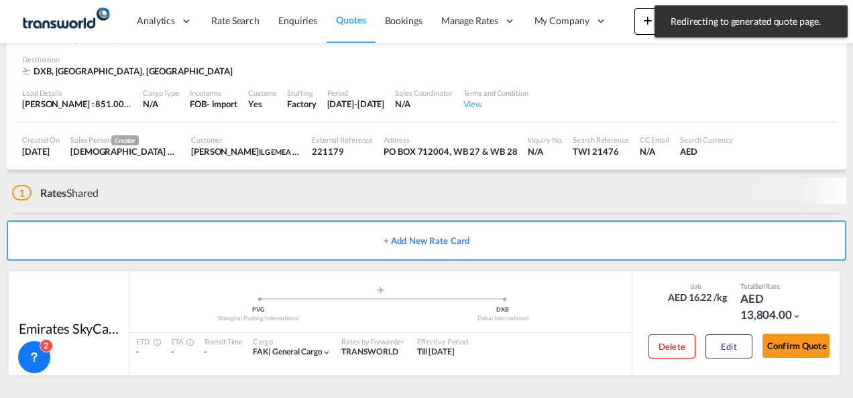
scroll to position [82, 0]
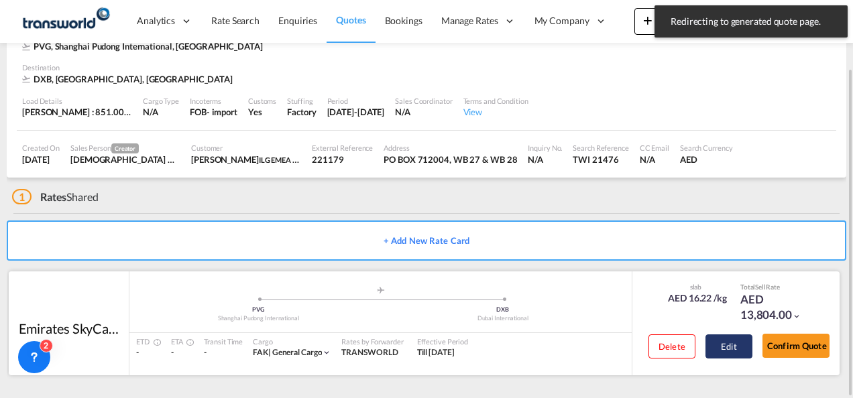
click at [787, 350] on button "Confirm Quote" at bounding box center [796, 346] width 67 height 24
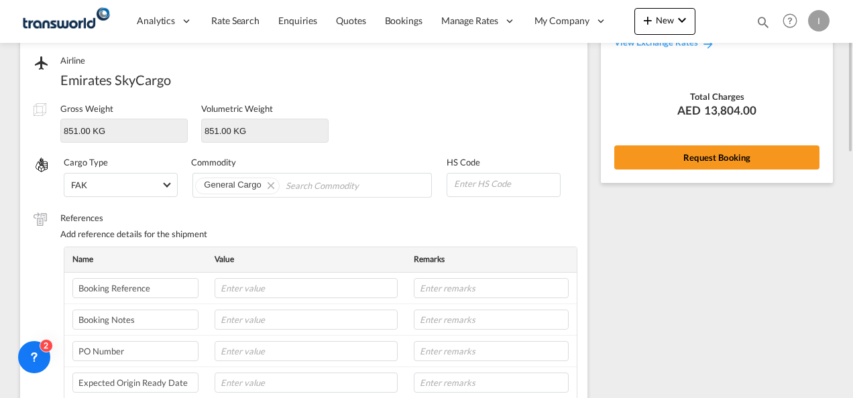
scroll to position [95, 0]
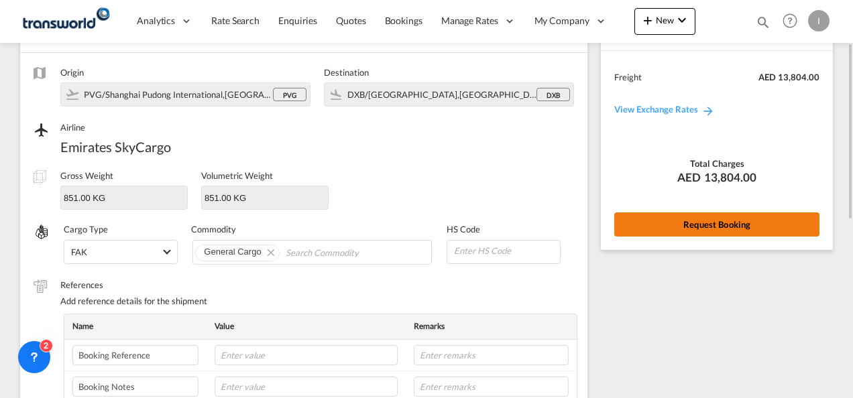
click at [672, 224] on button "Request Booking" at bounding box center [716, 225] width 205 height 24
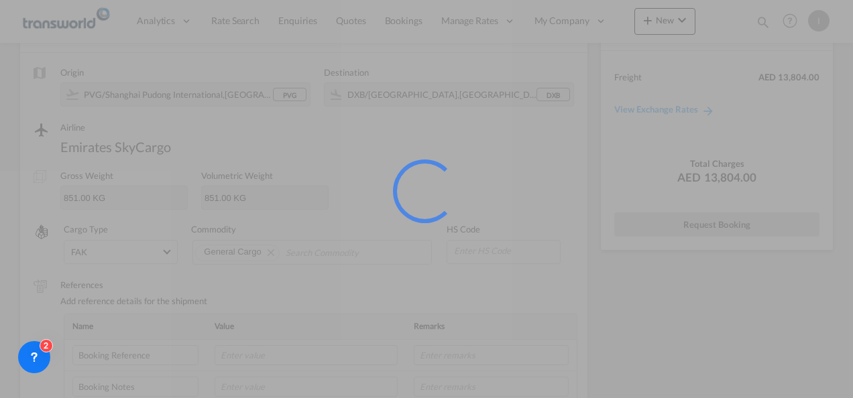
scroll to position [25, 0]
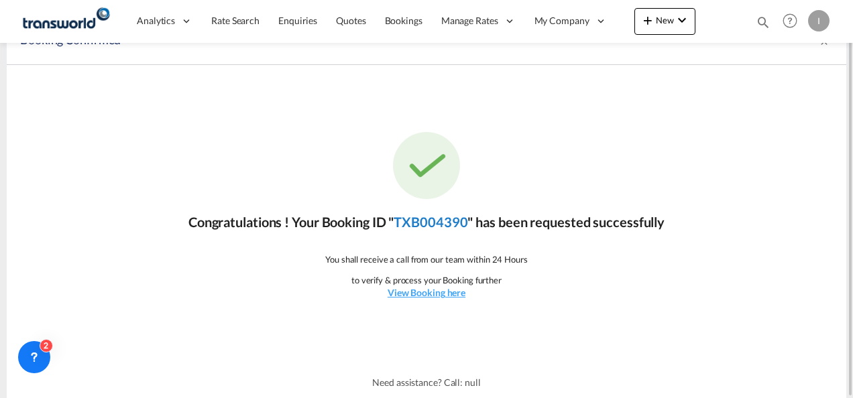
click at [444, 223] on link "TXB004390" at bounding box center [431, 222] width 74 height 16
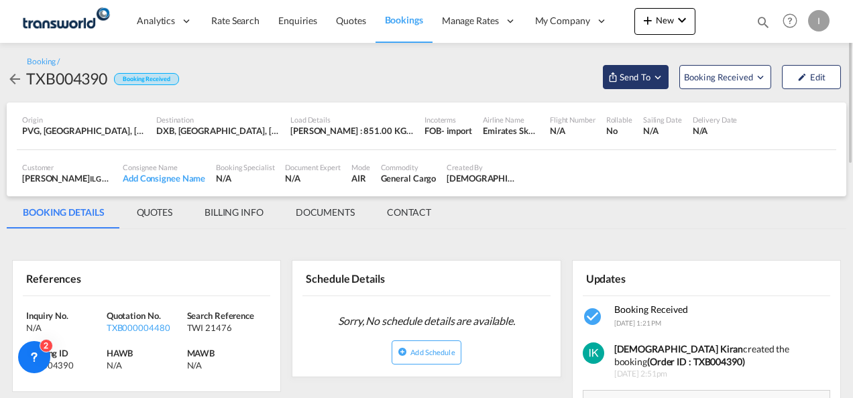
click at [635, 70] on span "Send To" at bounding box center [635, 76] width 34 height 13
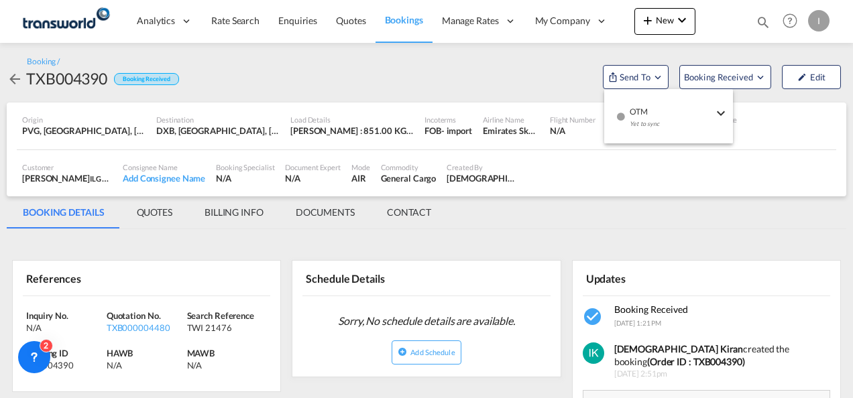
click at [655, 117] on div "Yet to sync" at bounding box center [671, 127] width 83 height 28
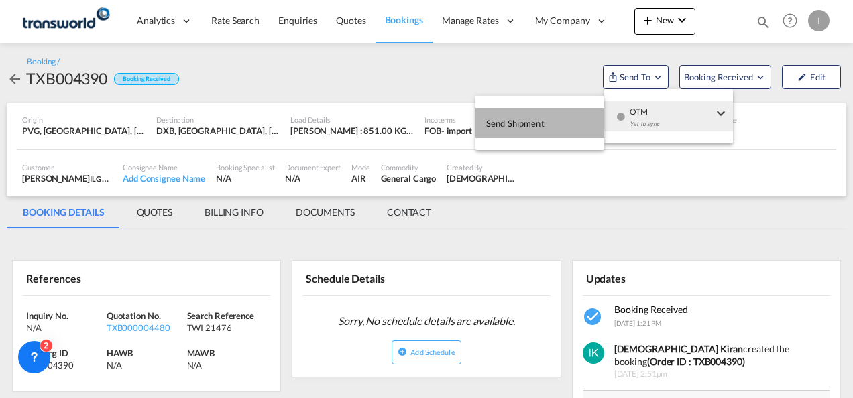
click at [545, 122] on button "Send Shipment" at bounding box center [539, 123] width 129 height 30
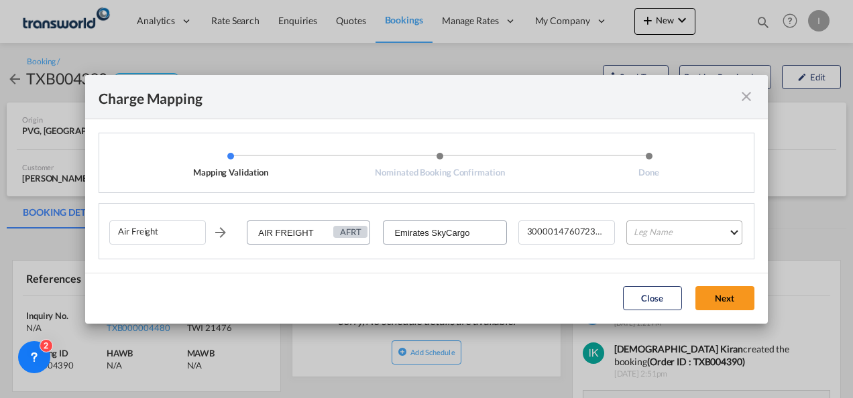
click at [636, 235] on md-select "Leg Name HANDLING ORIGIN HANDLING DESTINATION OTHERS TL PICK UP CUSTOMS ORIGIN …" at bounding box center [684, 233] width 116 height 24
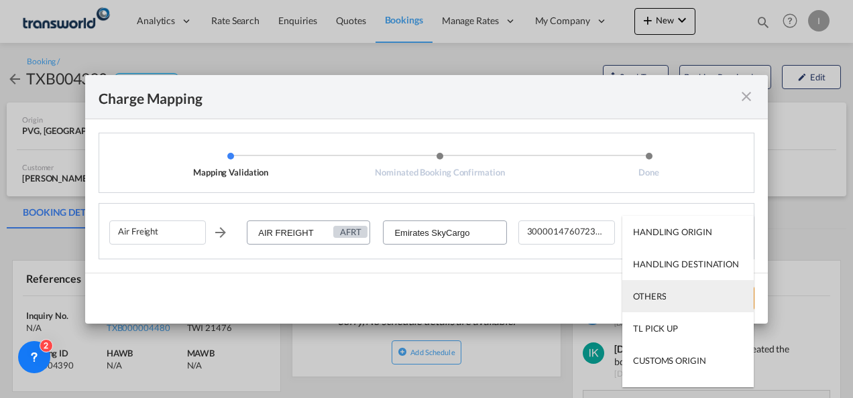
click at [660, 292] on div "OTHERS" at bounding box center [649, 296] width 33 height 12
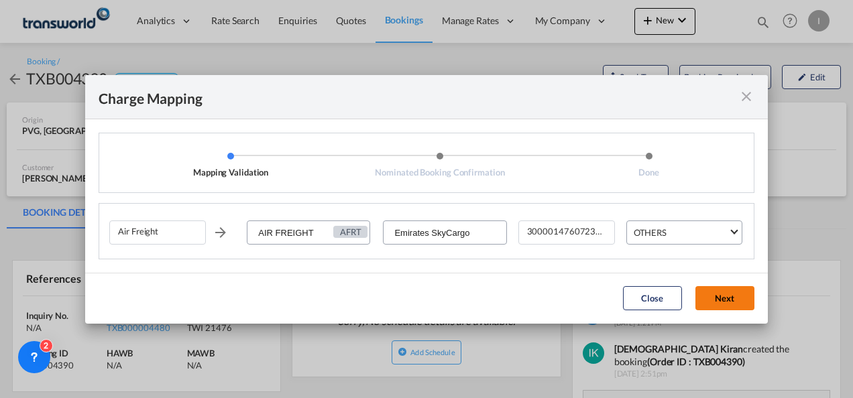
click at [716, 295] on button "Next" at bounding box center [724, 298] width 59 height 24
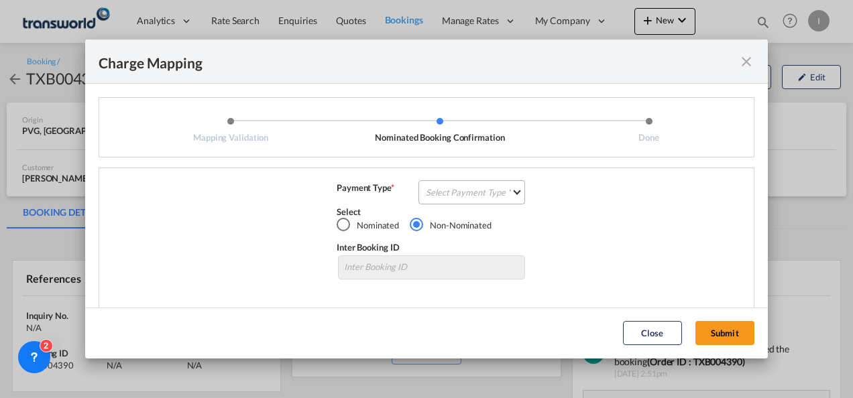
click at [478, 186] on md-select "Select Payment Type COLLECT PREPAID" at bounding box center [471, 192] width 107 height 24
click at [477, 186] on md-option "COLLECT" at bounding box center [470, 192] width 119 height 32
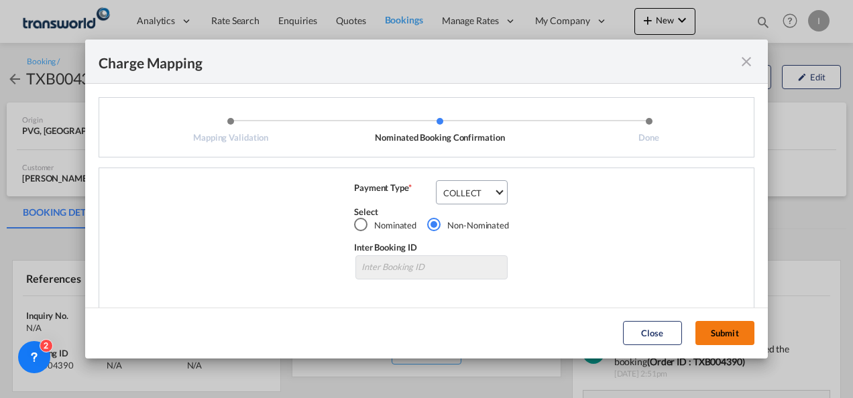
click at [711, 331] on button "Submit" at bounding box center [724, 333] width 59 height 24
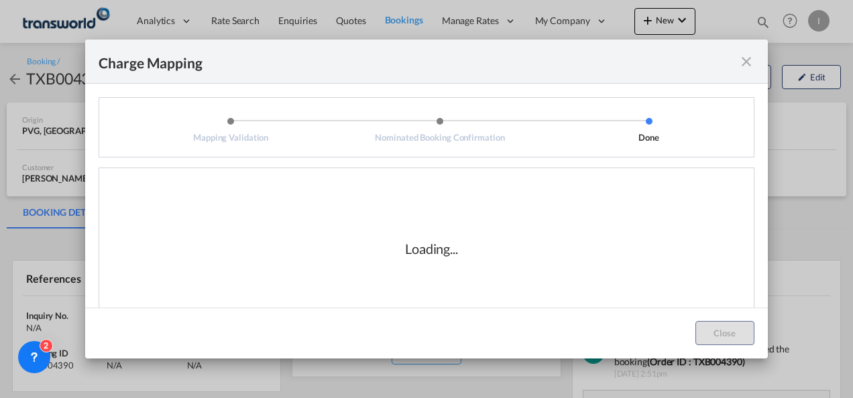
click at [536, 273] on div "Loading..." at bounding box center [431, 249] width 644 height 134
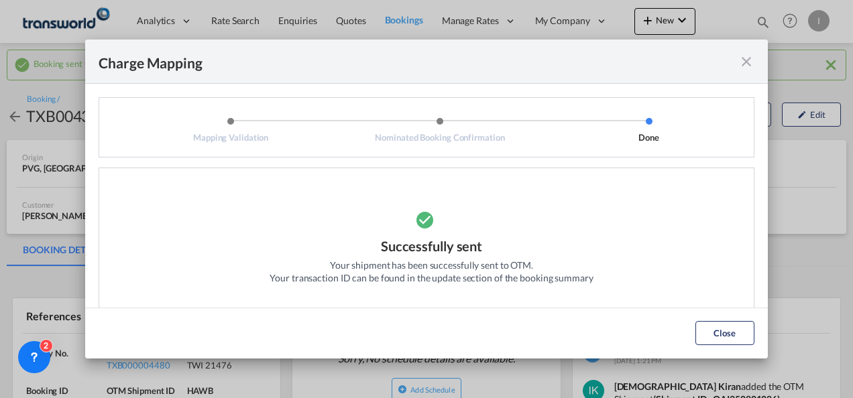
click at [756, 335] on div "Close" at bounding box center [725, 333] width 72 height 24
click at [720, 336] on button "Close" at bounding box center [724, 333] width 59 height 24
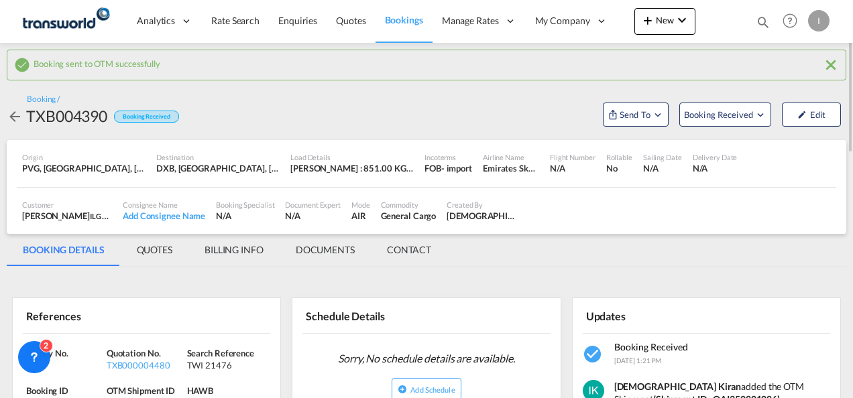
scroll to position [134, 0]
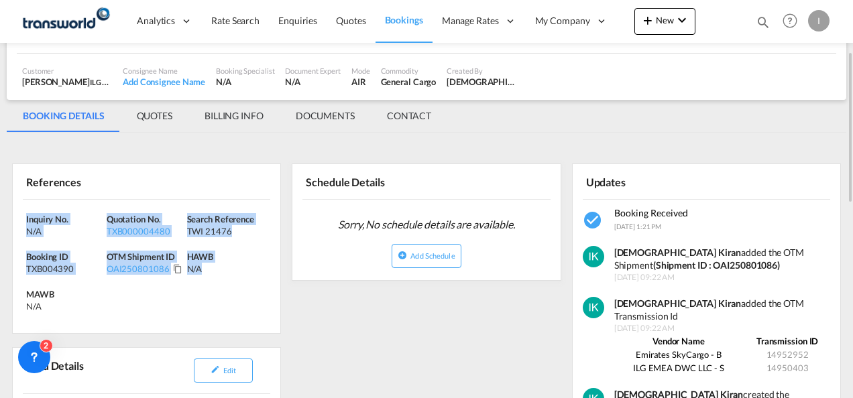
drag, startPoint x: 216, startPoint y: 275, endPoint x: 16, endPoint y: 217, distance: 208.2
click at [16, 217] on div "Inquiry No. N/A Quotation No. TXB000004480 Search Reference TWI 21476 Booking I…" at bounding box center [147, 266] width 268 height 133
copy div "Inquiry No. N/A Quotation No. TXB000004480 Search Reference TWI 21476 Booking I…"
